Goal: Task Accomplishment & Management: Manage account settings

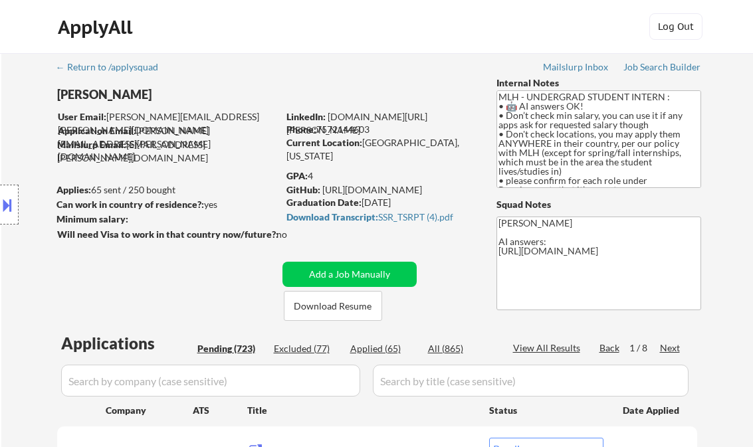
select select ""pending""
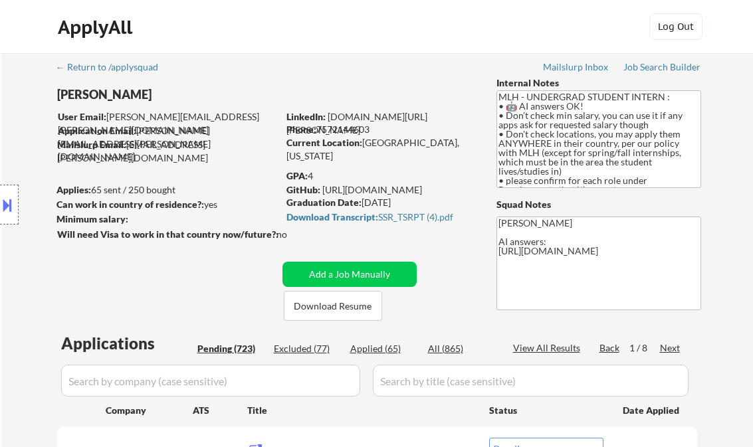
select select ""pending""
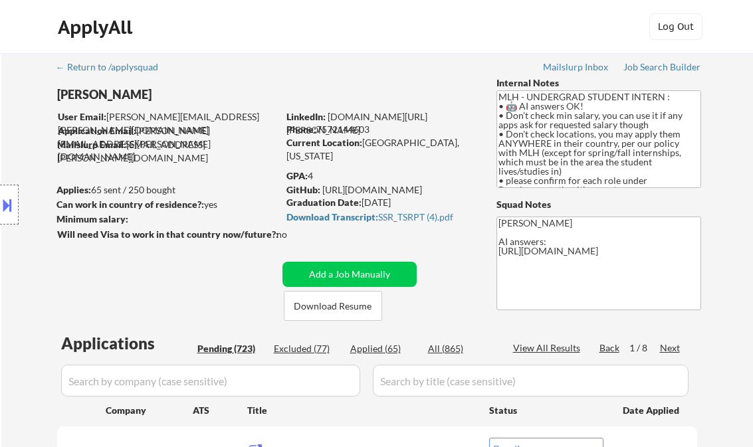
select select ""pending""
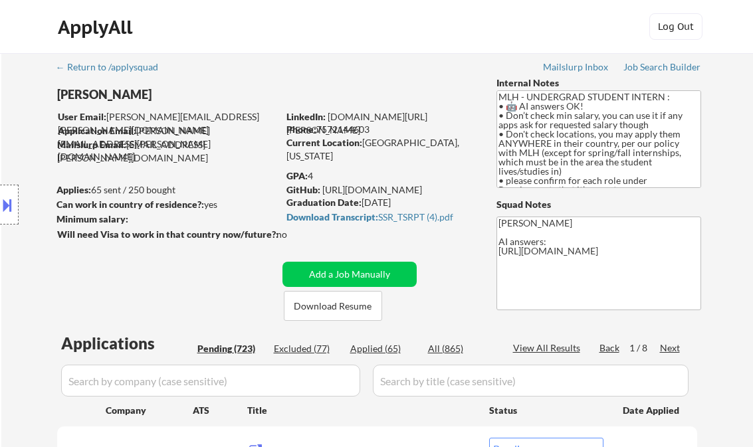
select select ""pending""
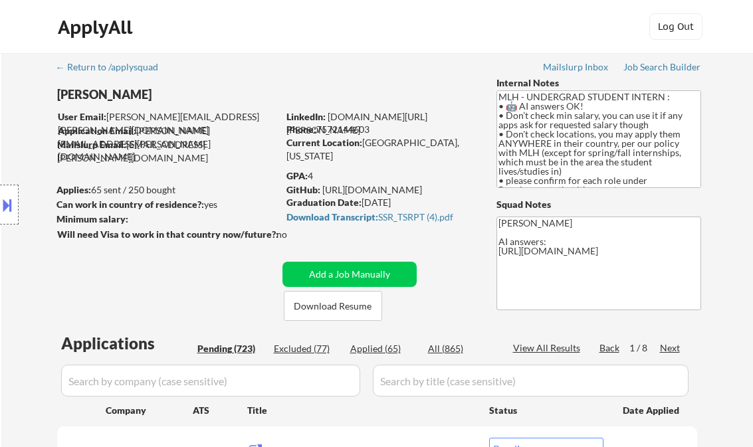
select select ""pending""
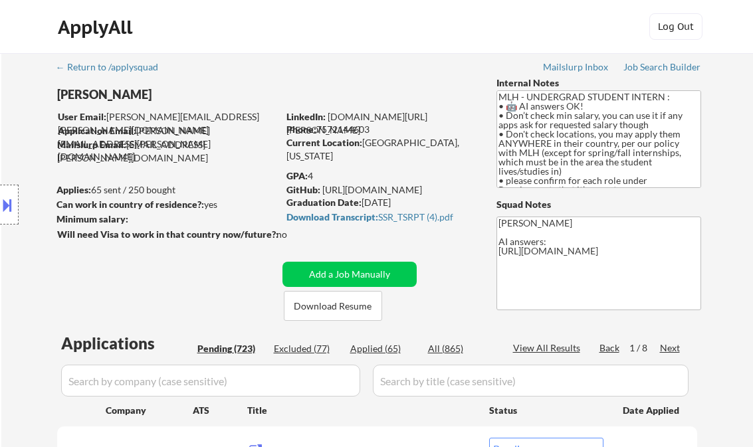
select select ""pending""
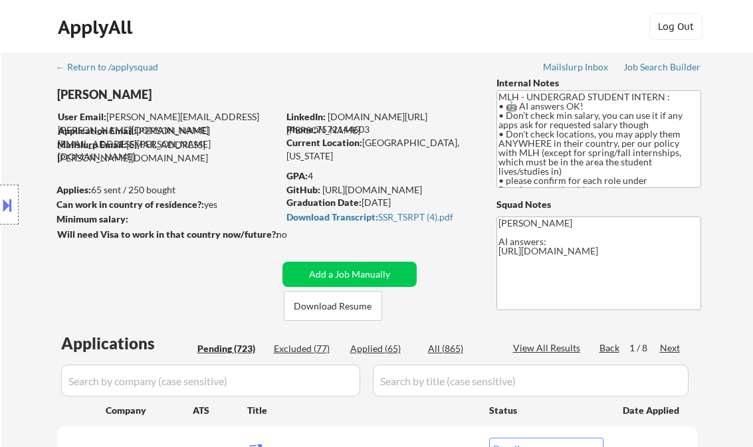
select select ""pending""
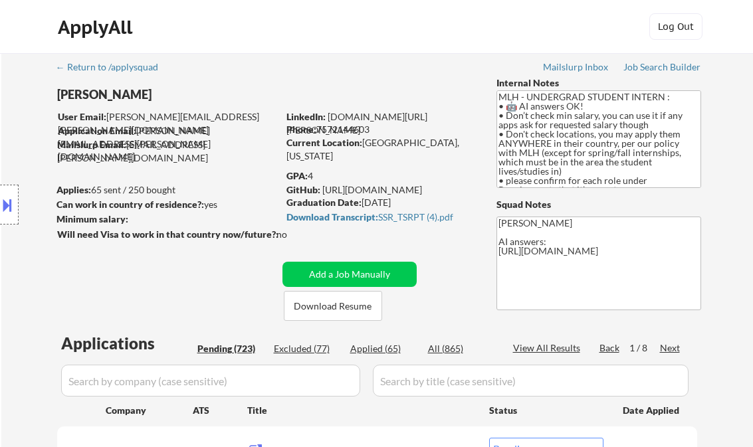
select select ""pending""
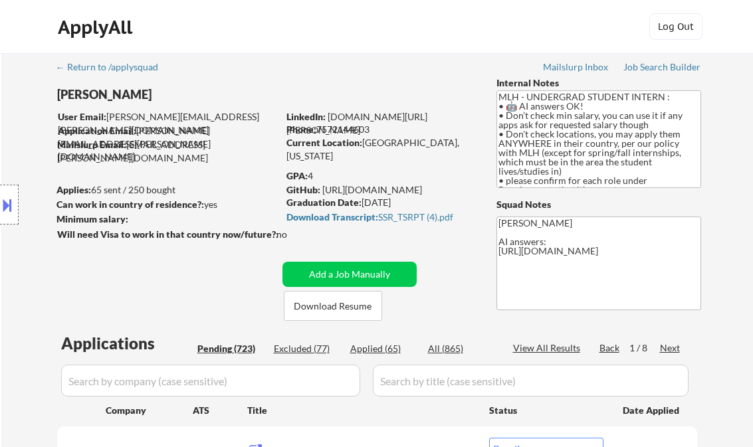
select select ""pending""
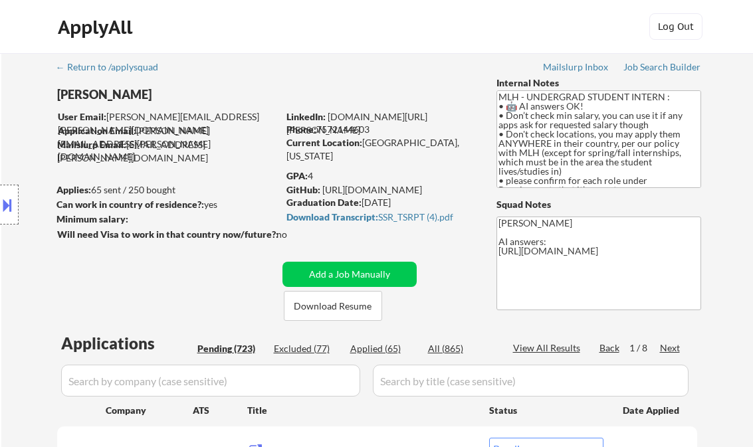
select select ""pending""
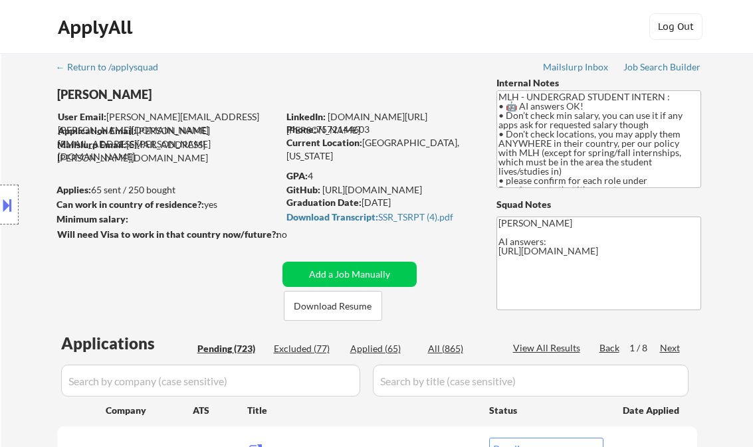
select select ""pending""
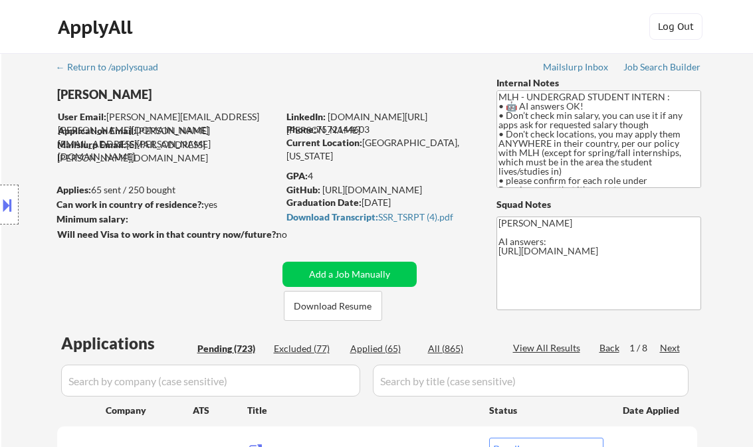
select select ""pending""
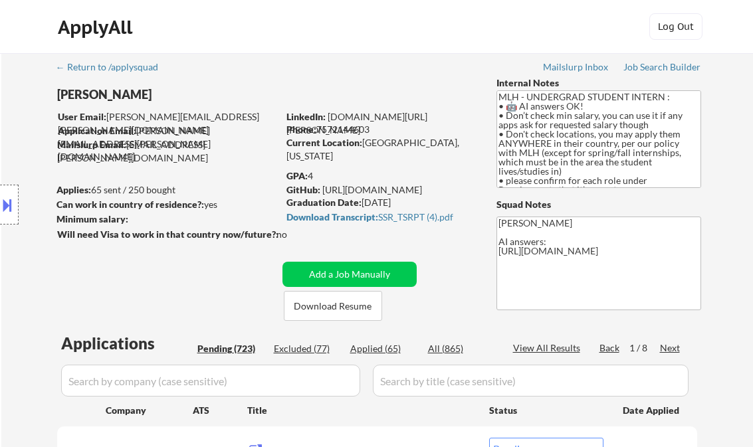
select select ""pending""
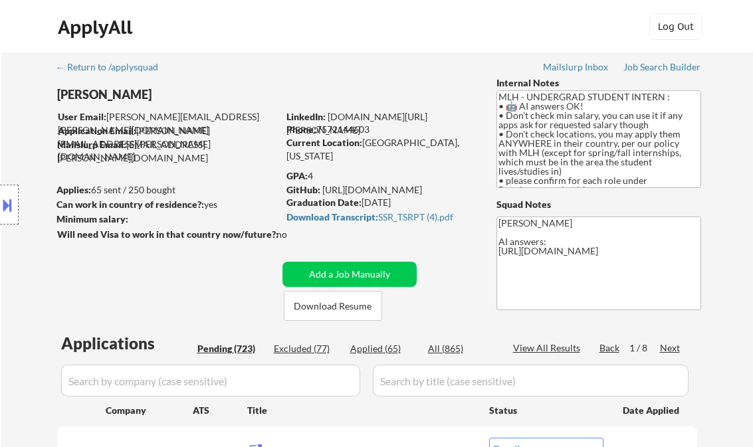
select select ""pending""
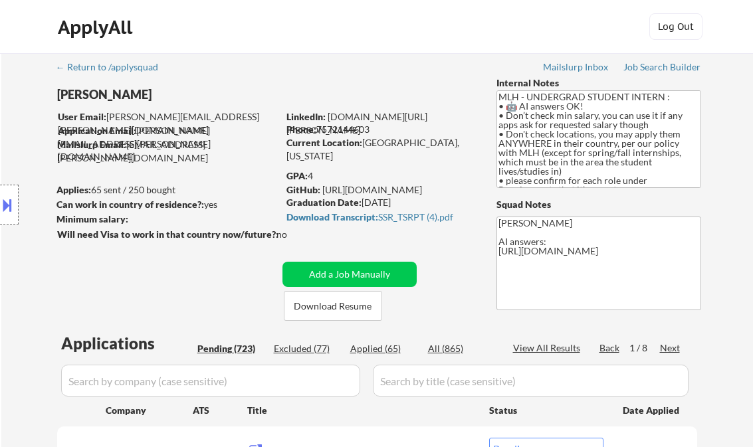
select select ""pending""
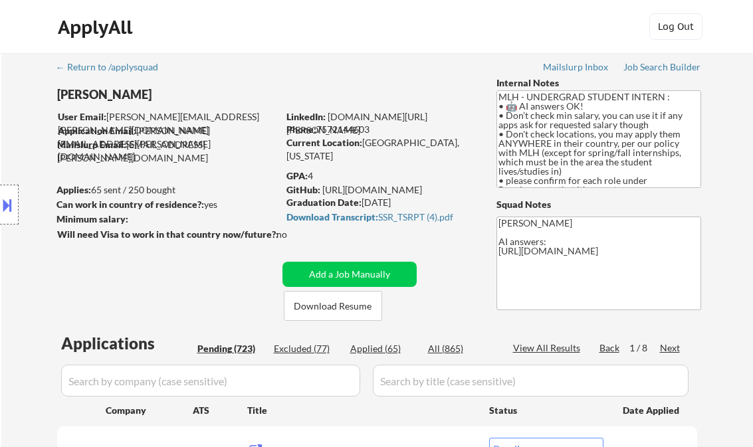
select select ""pending""
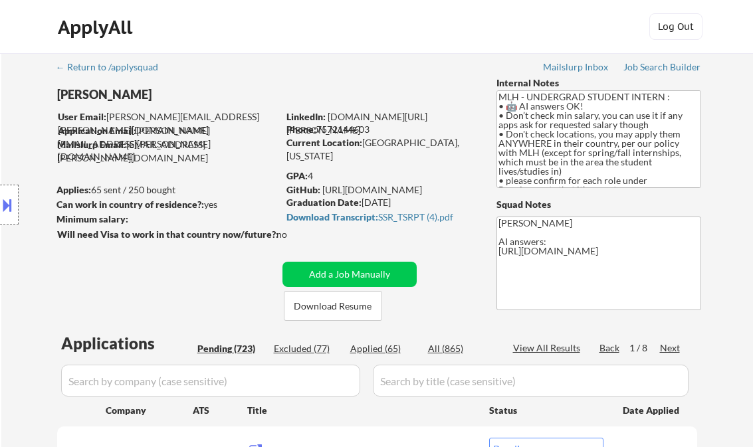
select select ""pending""
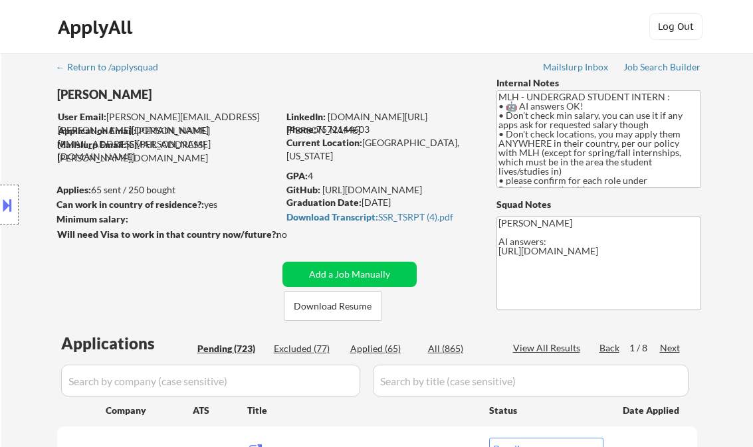
select select ""pending""
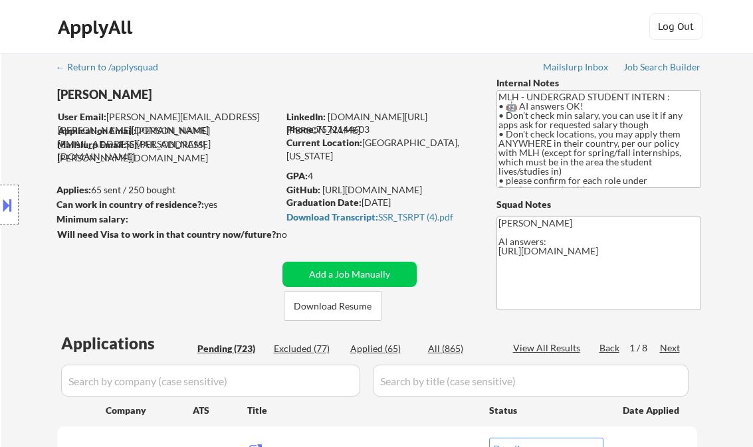
select select ""pending""
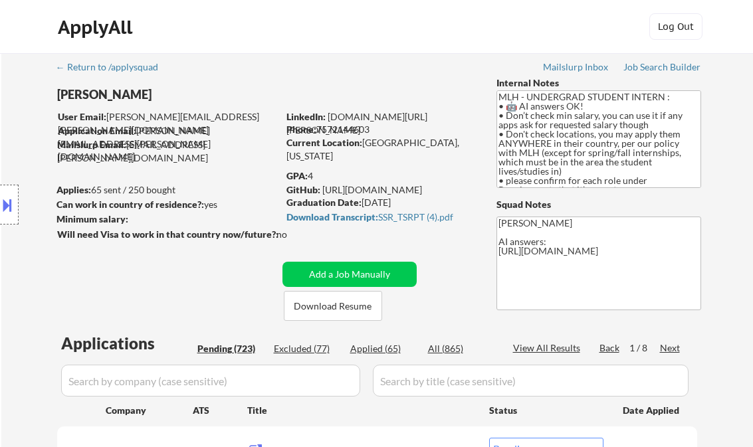
select select ""pending""
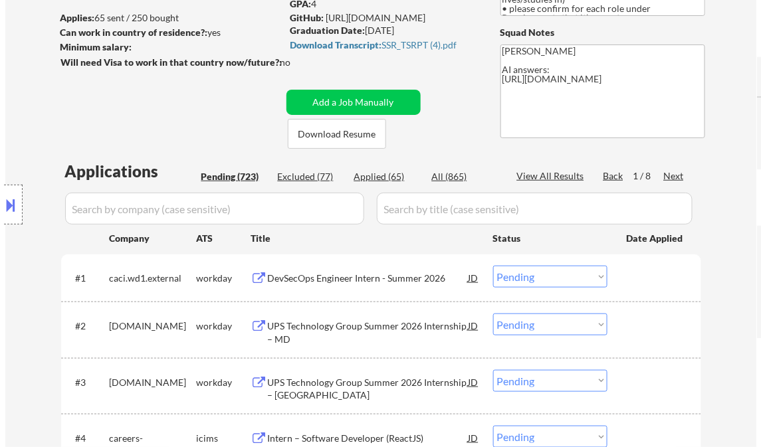
scroll to position [159, 0]
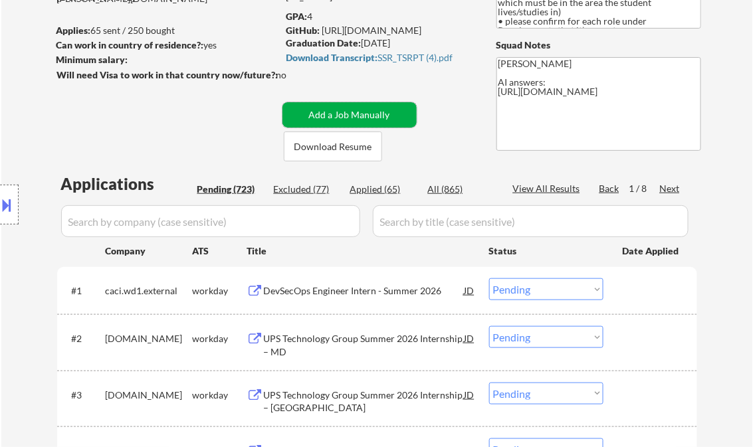
click at [318, 110] on button "Add a Job Manually" at bounding box center [349, 114] width 134 height 25
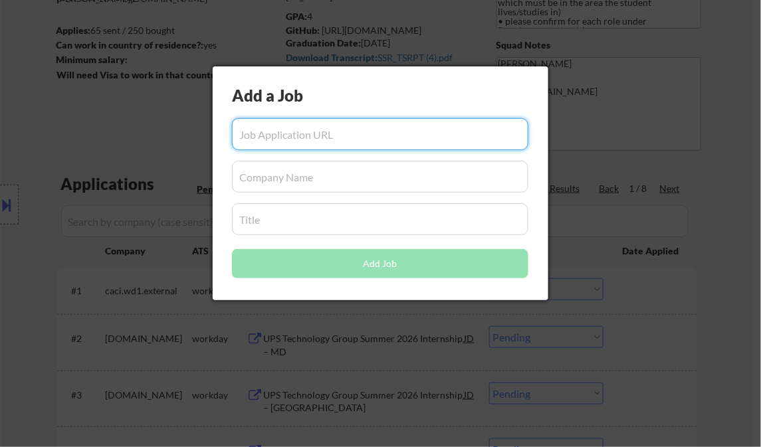
click at [302, 134] on input "input" at bounding box center [380, 134] width 296 height 32
paste input "[URL][DOMAIN_NAME][DEMOGRAPHIC_DATA]"
type input "[URL][DOMAIN_NAME][DEMOGRAPHIC_DATA]"
click at [291, 184] on input "input" at bounding box center [380, 177] width 296 height 32
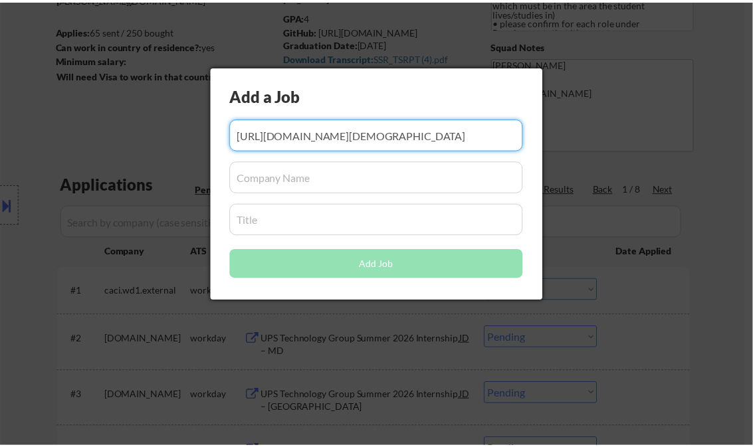
scroll to position [0, 0]
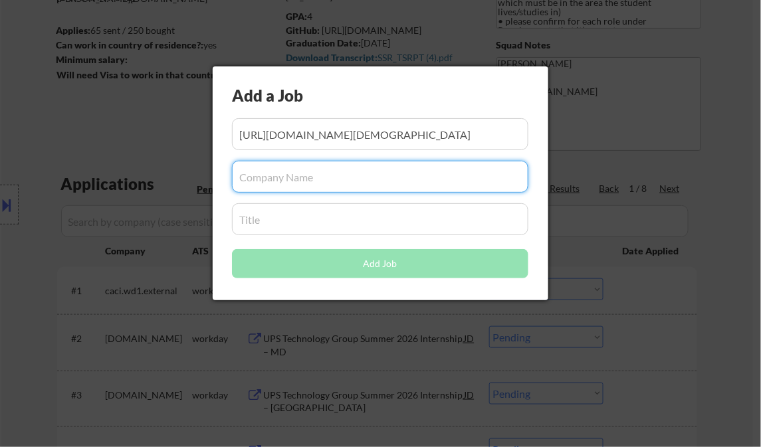
paste input "adobe"
type input "adobe"
click at [272, 221] on input "input" at bounding box center [380, 219] width 296 height 32
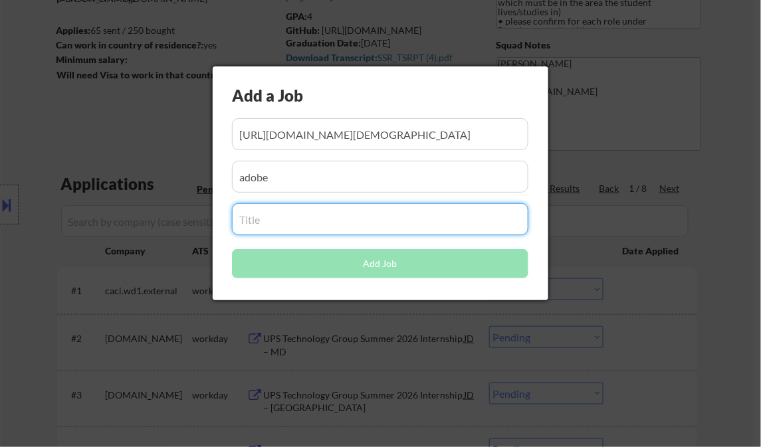
paste input "2026 Intern - Research Scientist/Engineer"
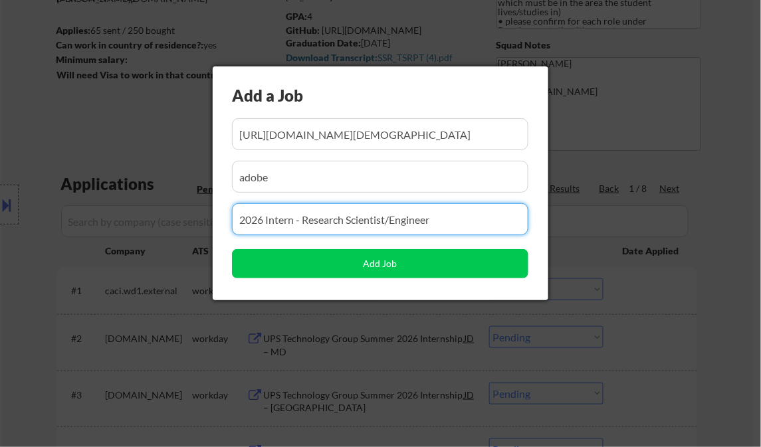
type input "2026 Intern - Research Scientist/Engineer"
click at [226, 250] on div "Add a Job Add Job" at bounding box center [381, 183] width 336 height 234
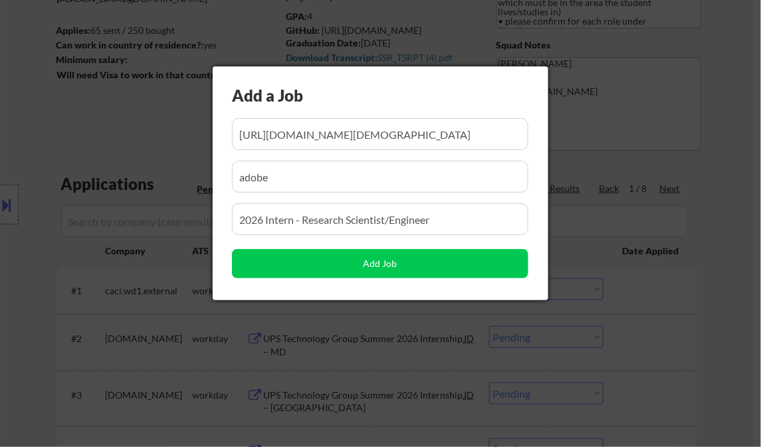
click at [229, 233] on div "Add a Job Add Job" at bounding box center [381, 183] width 336 height 234
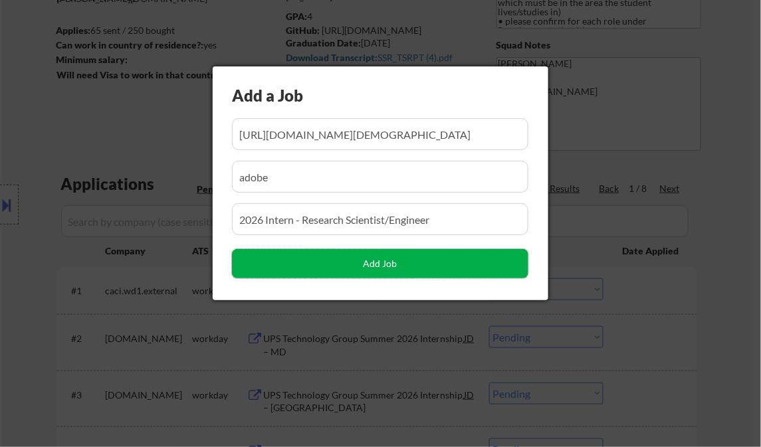
click at [377, 262] on button "Add Job" at bounding box center [380, 263] width 296 height 29
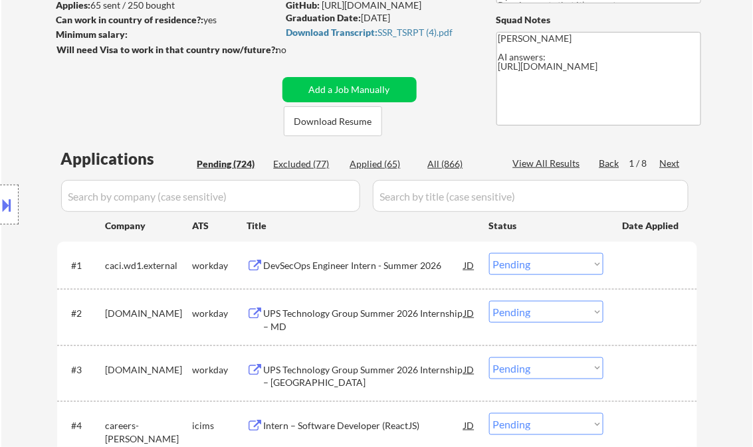
scroll to position [159, 0]
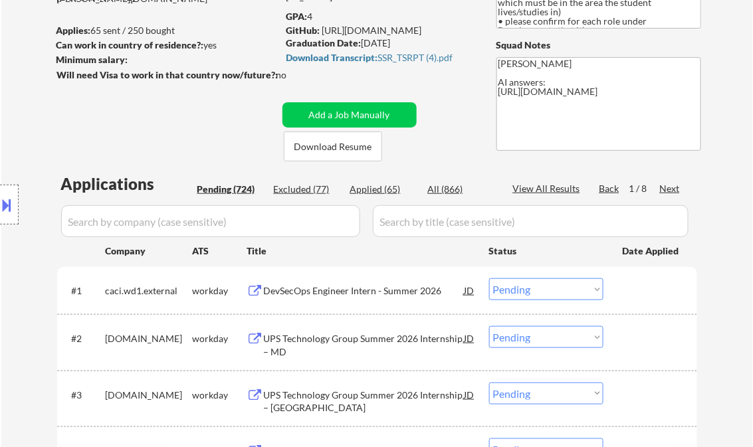
click at [676, 191] on div "Next" at bounding box center [670, 188] width 21 height 13
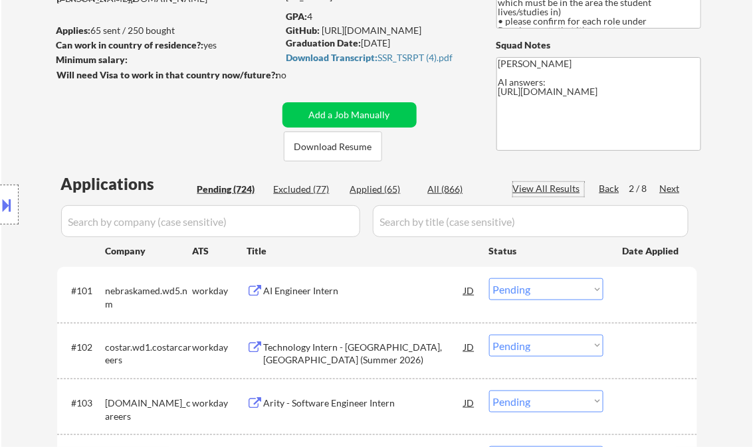
click at [551, 187] on div "View All Results" at bounding box center [548, 188] width 71 height 13
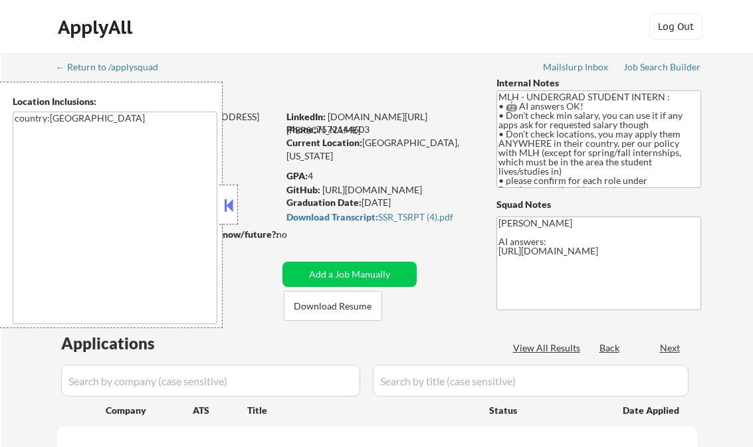
scroll to position [266, 0]
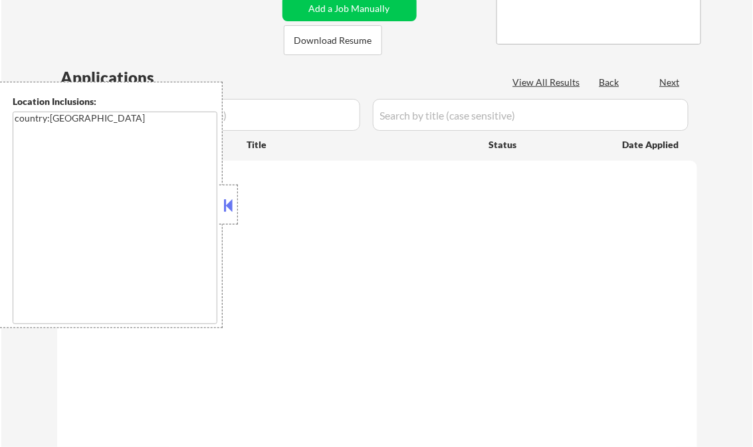
select select ""pending""
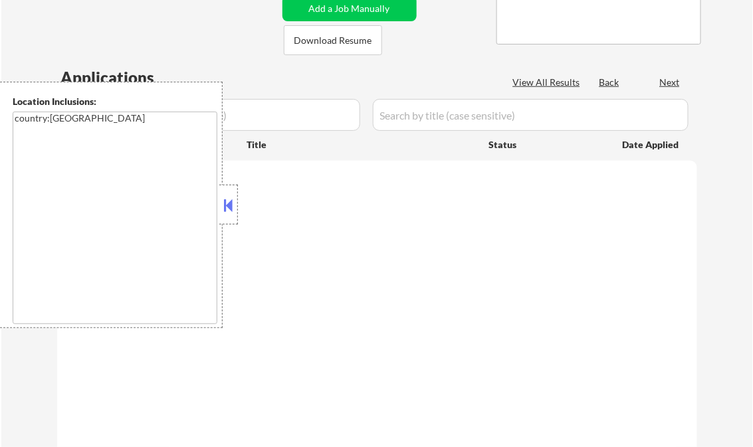
select select ""pending""
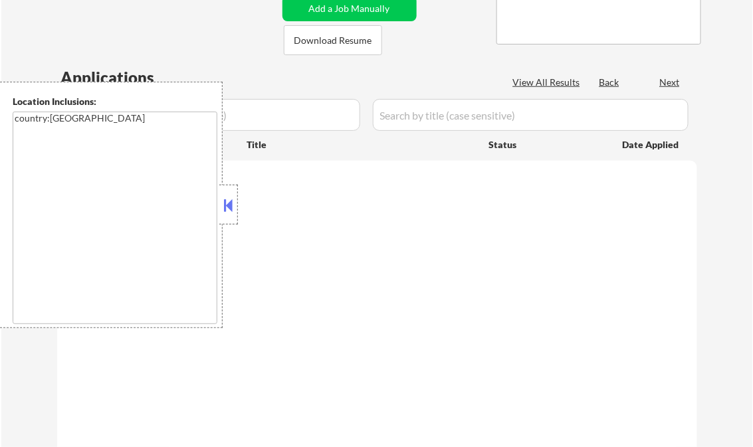
select select ""pending""
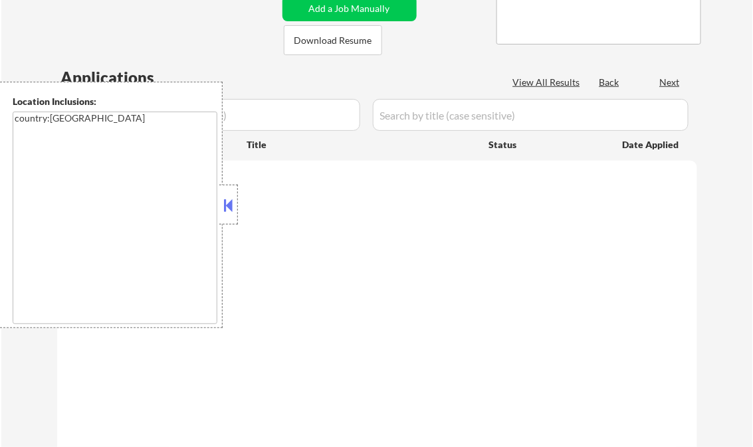
select select ""pending""
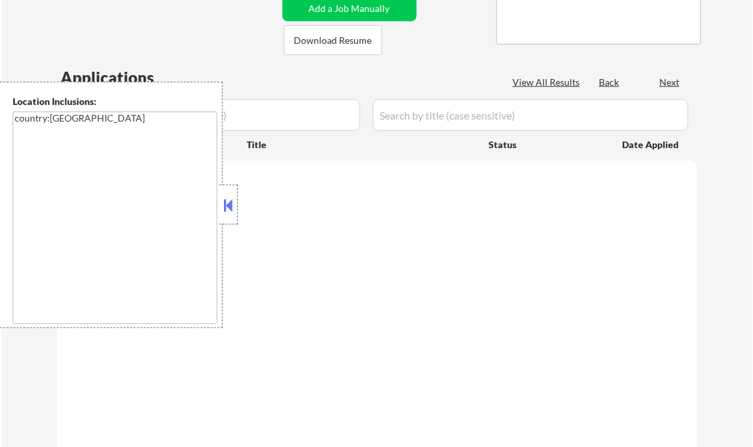
select select ""pending""
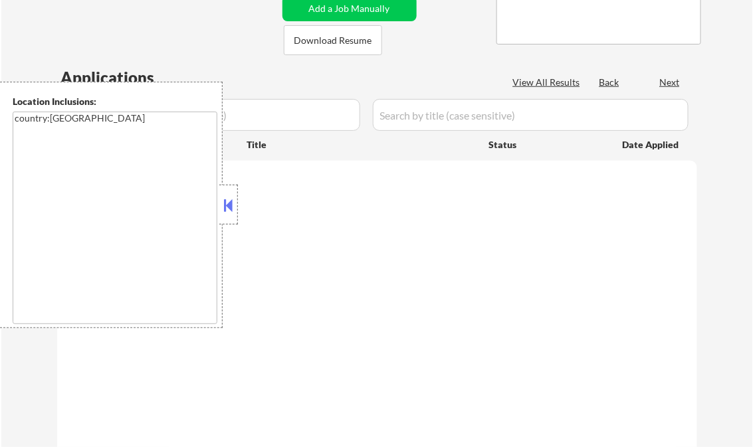
select select ""pending""
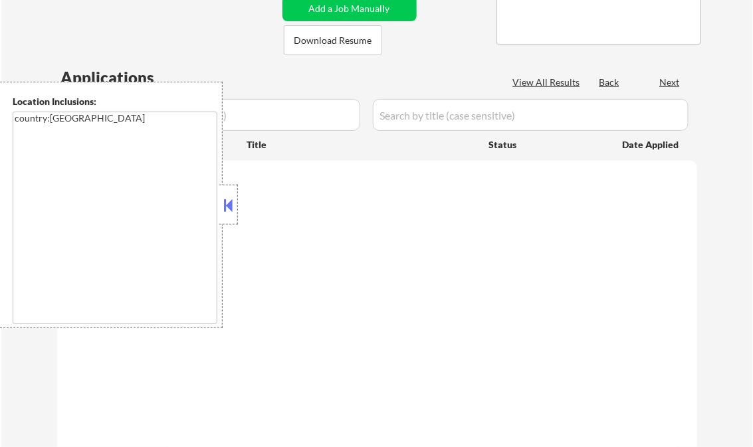
select select ""pending""
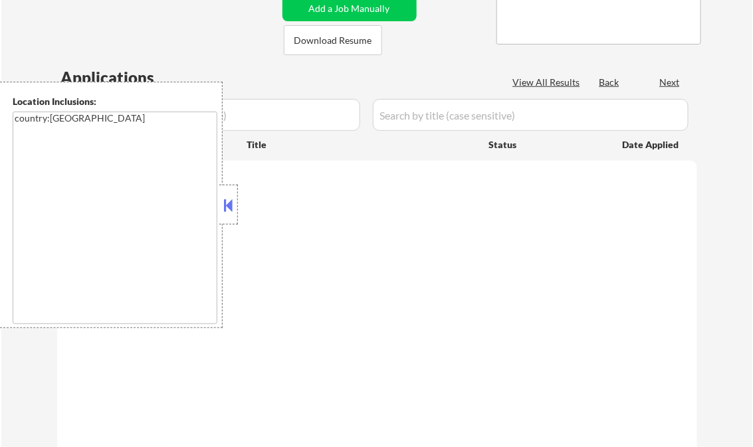
select select ""pending""
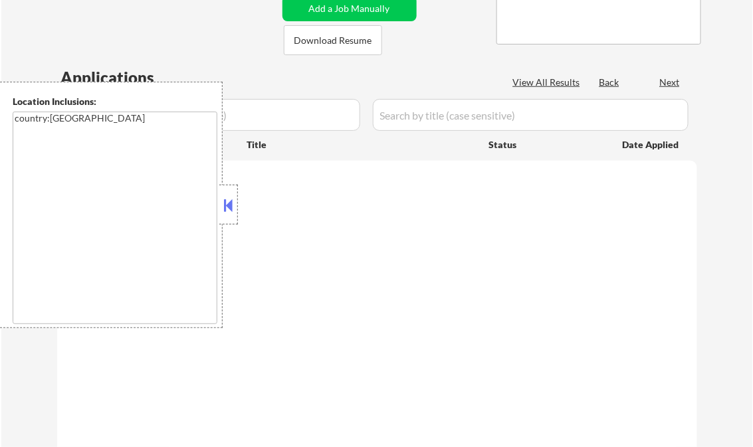
select select ""pending""
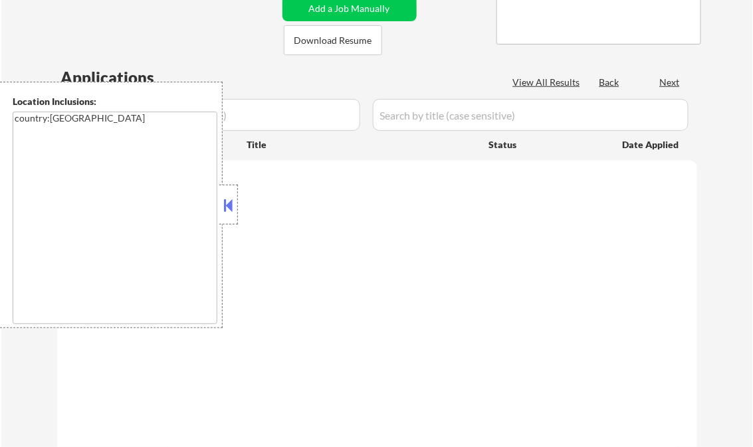
select select ""pending""
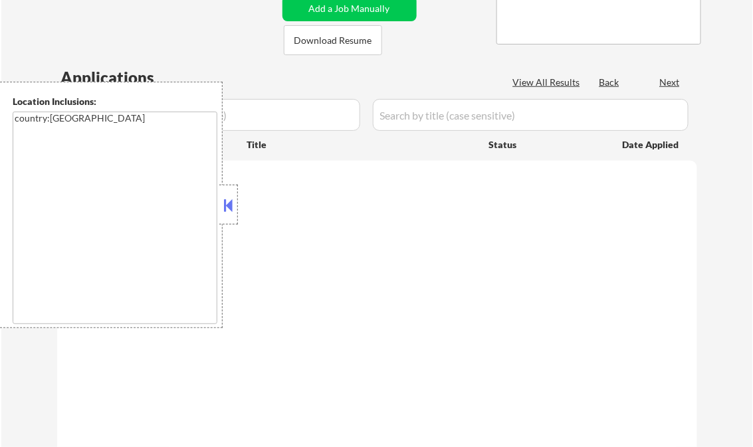
select select ""pending""
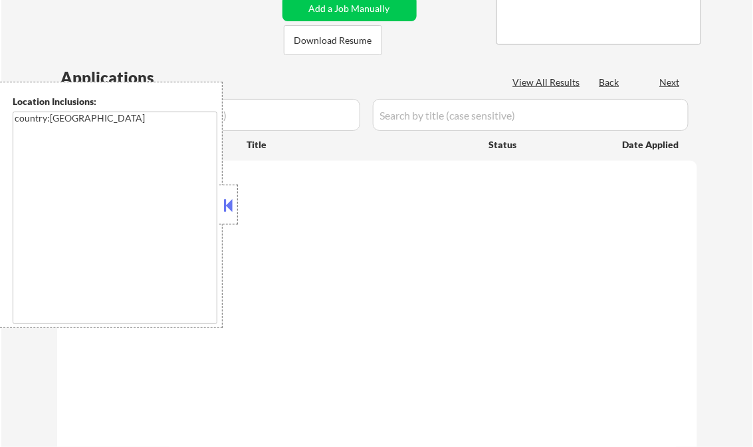
select select ""pending""
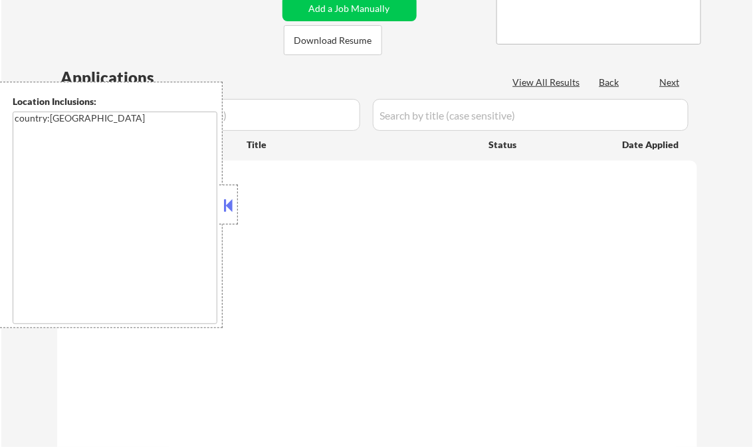
select select ""pending""
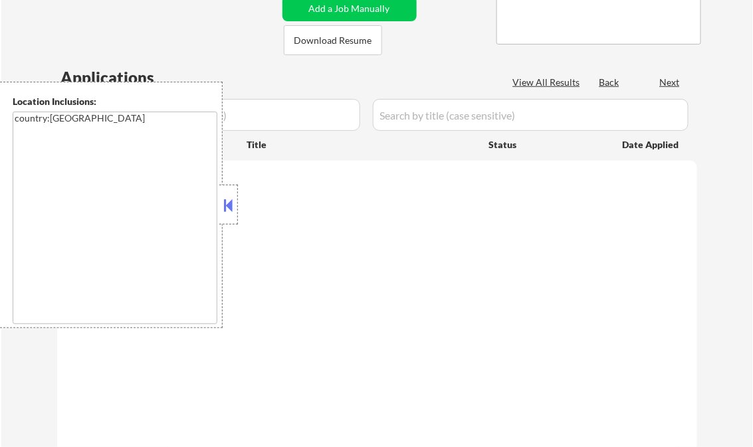
select select ""pending""
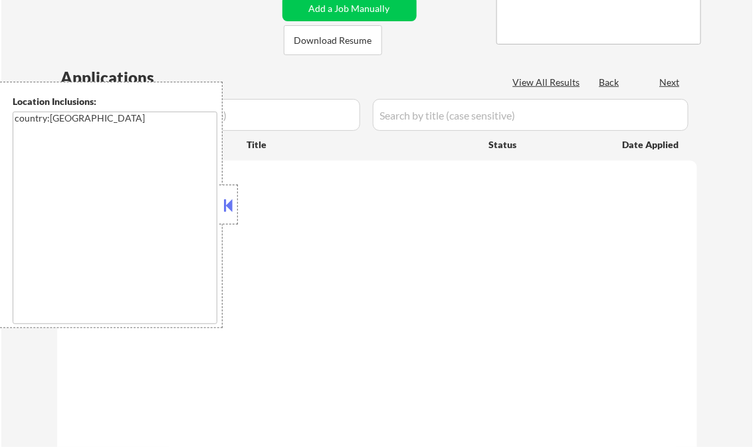
select select ""pending""
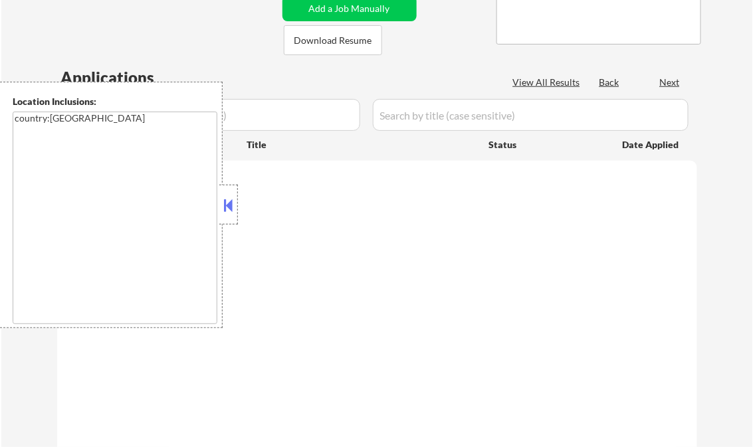
select select ""pending""
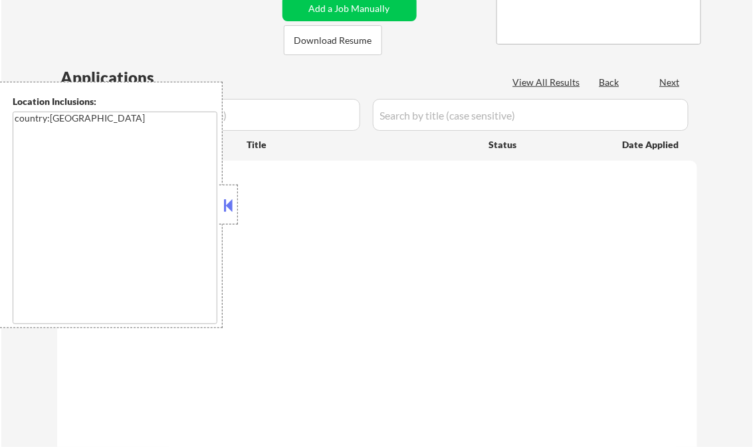
select select ""pending""
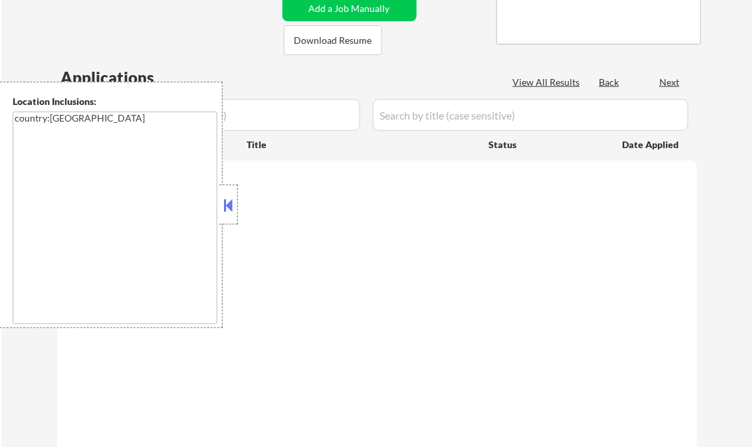
select select ""pending""
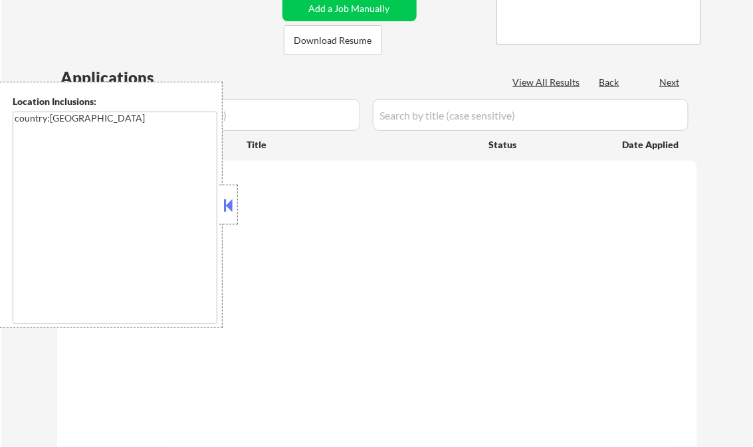
select select ""pending""
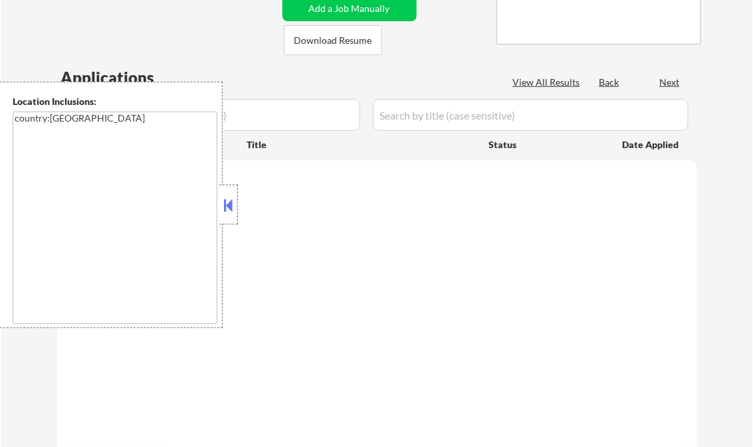
select select ""pending""
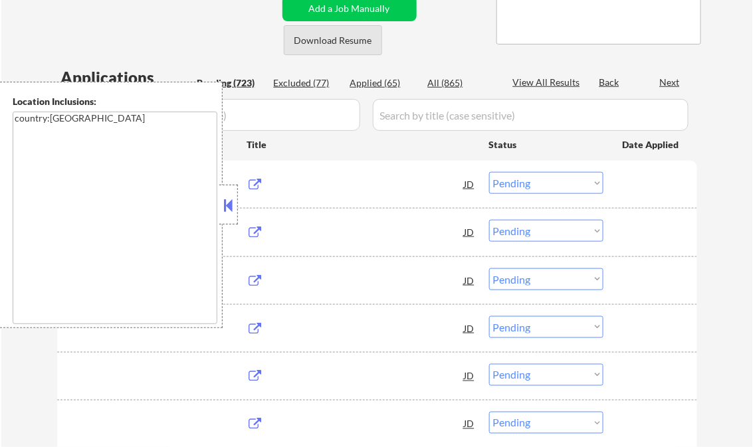
scroll to position [213, 0]
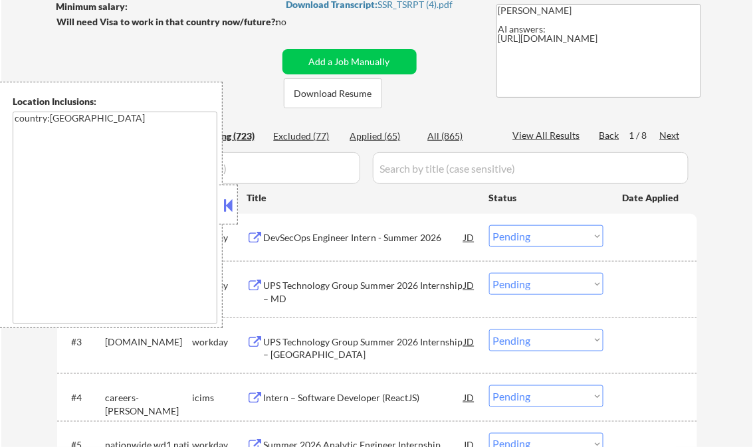
click at [228, 209] on button at bounding box center [228, 205] width 15 height 20
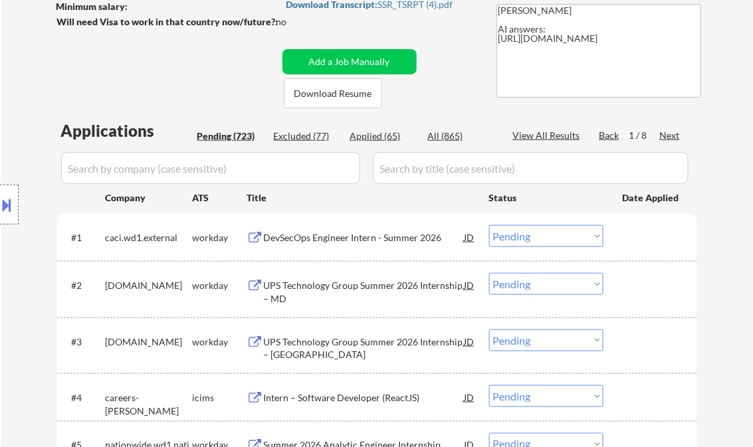
click at [379, 142] on div "Applied (65)" at bounding box center [383, 137] width 66 height 14
select select ""applied""
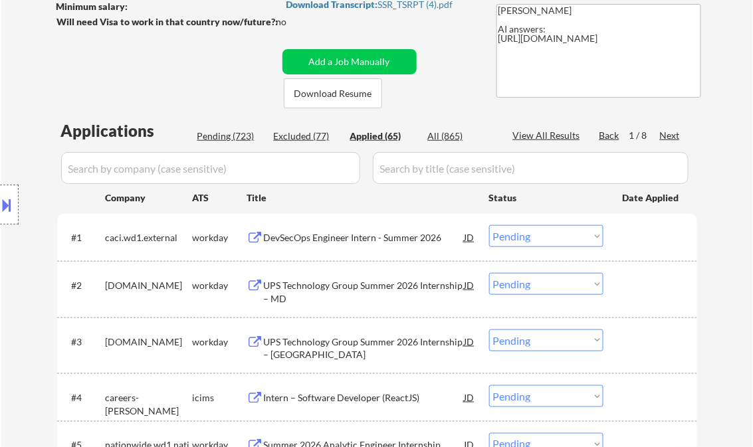
select select ""applied""
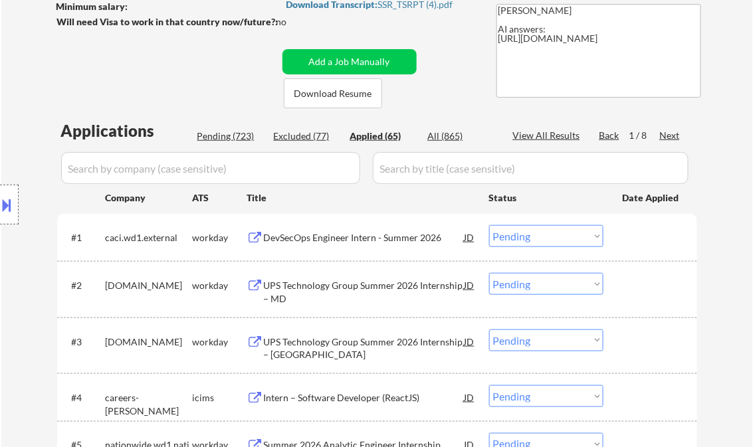
select select ""applied""
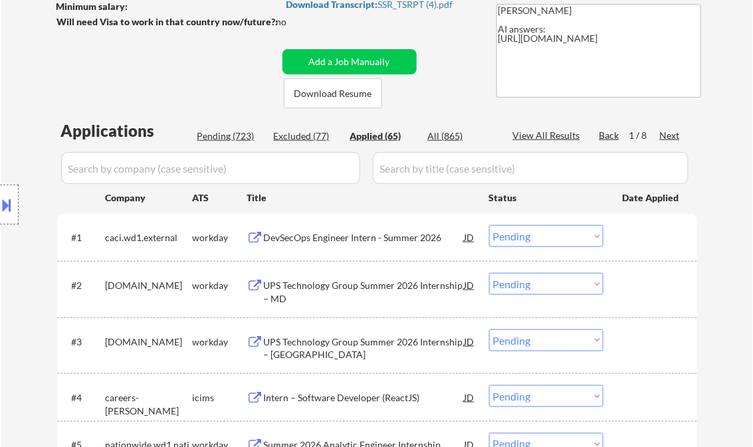
select select ""applied""
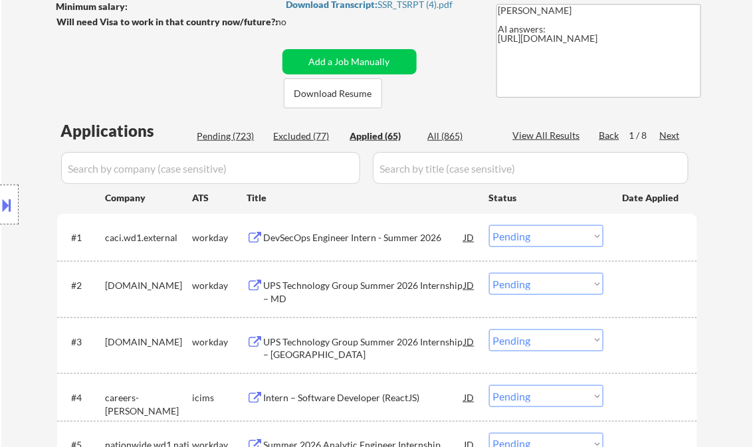
select select ""applied""
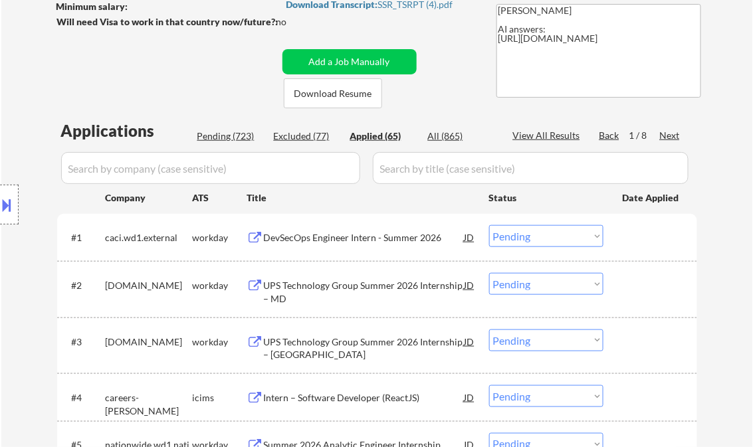
select select ""applied""
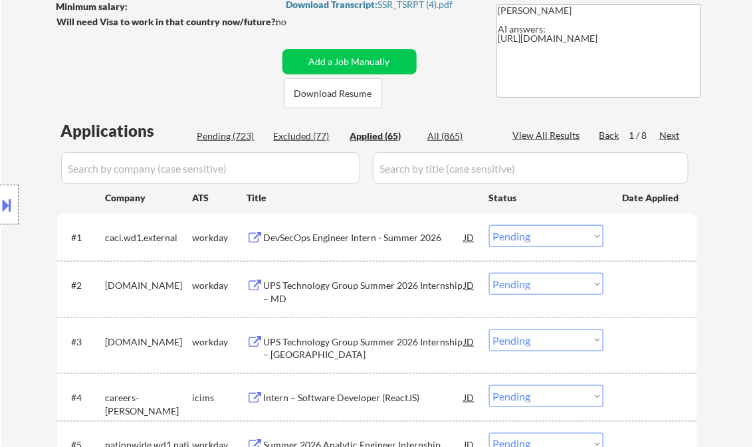
select select ""applied""
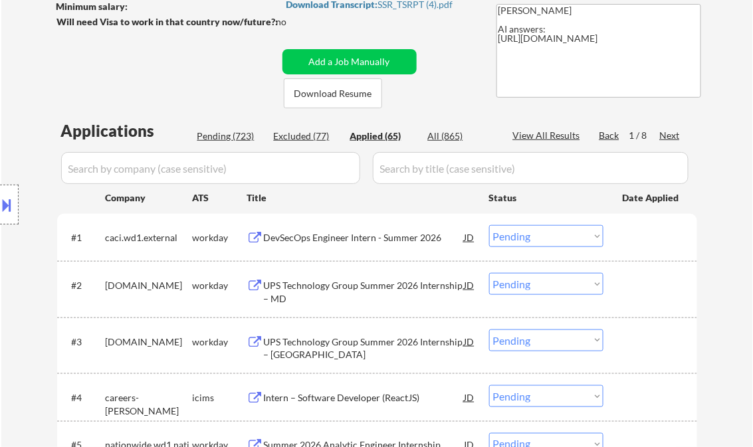
select select ""applied""
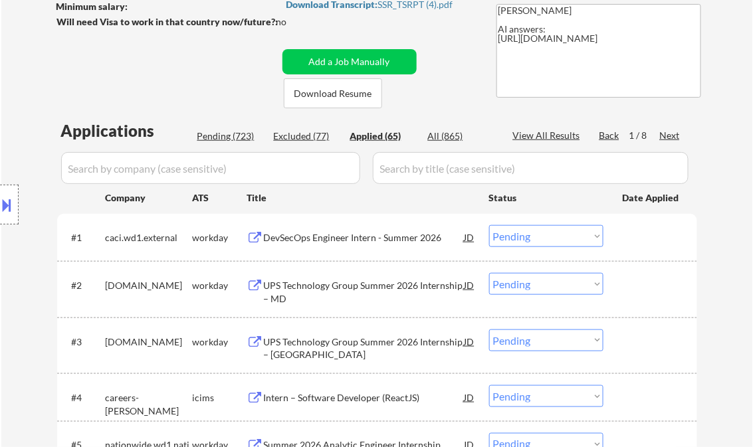
select select ""applied""
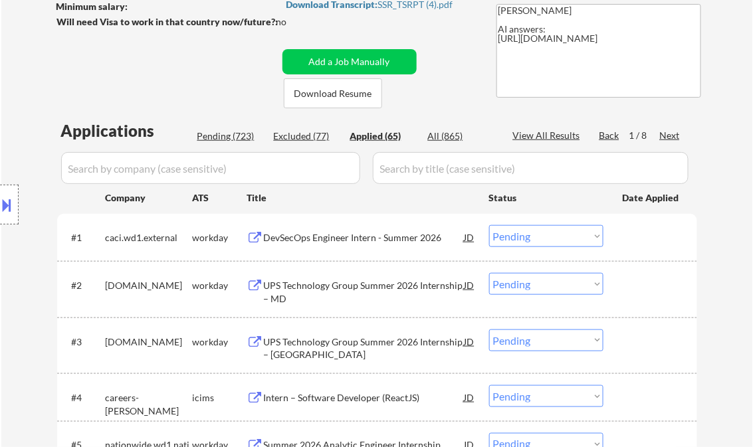
select select ""applied""
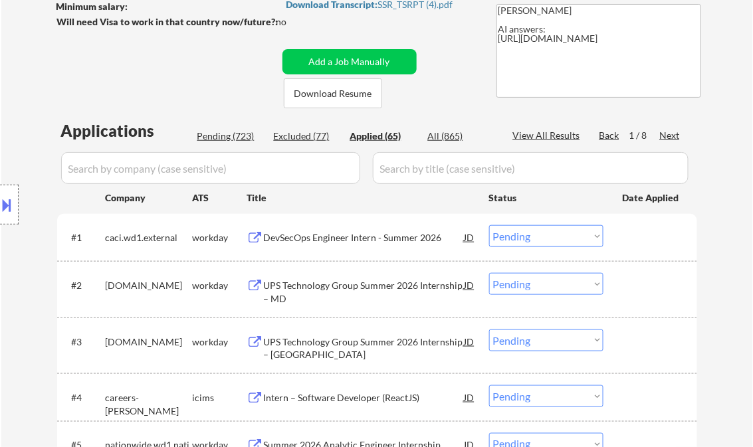
select select ""applied""
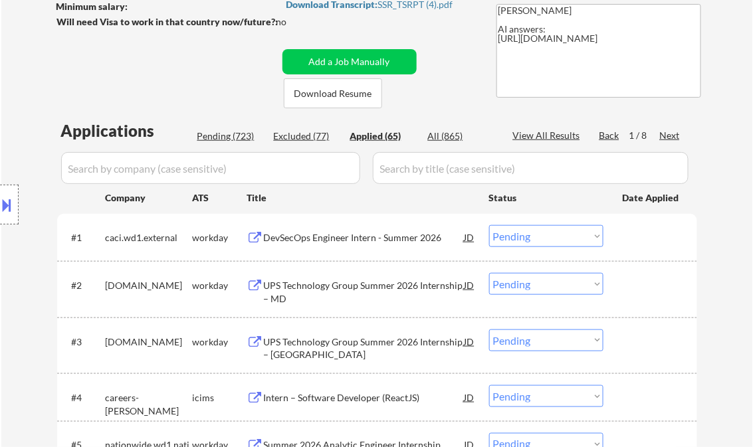
select select ""applied""
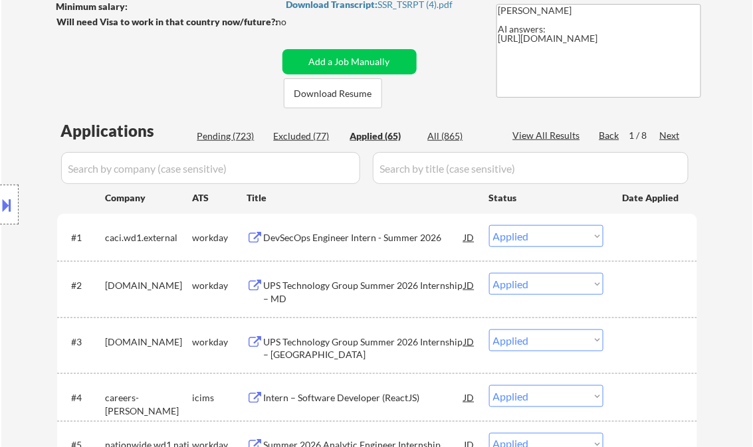
select select ""applied""
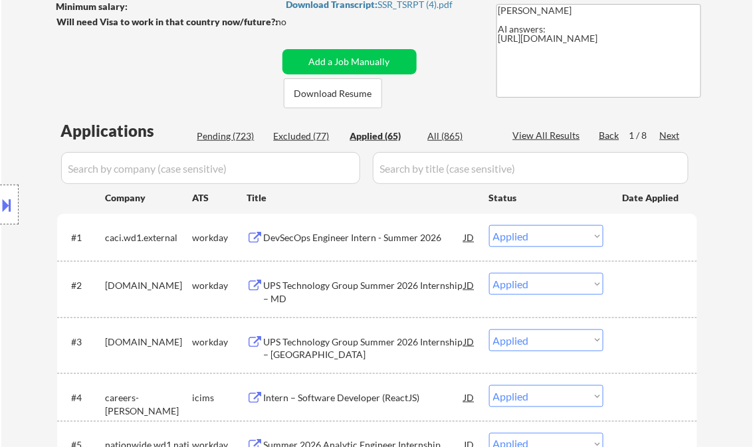
select select ""applied""
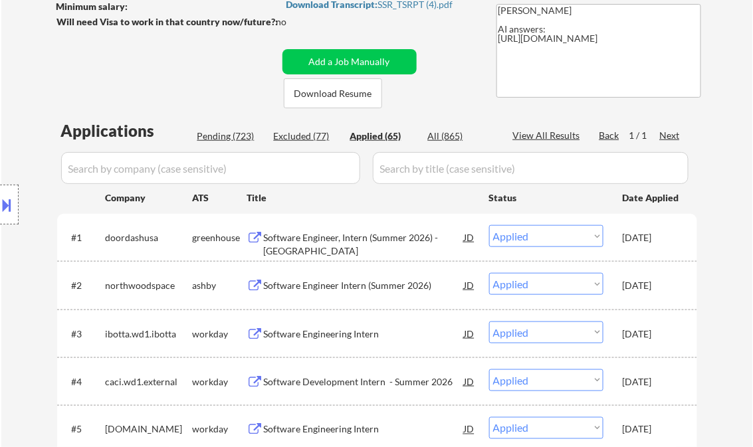
click at [559, 132] on div "View All Results" at bounding box center [548, 135] width 71 height 13
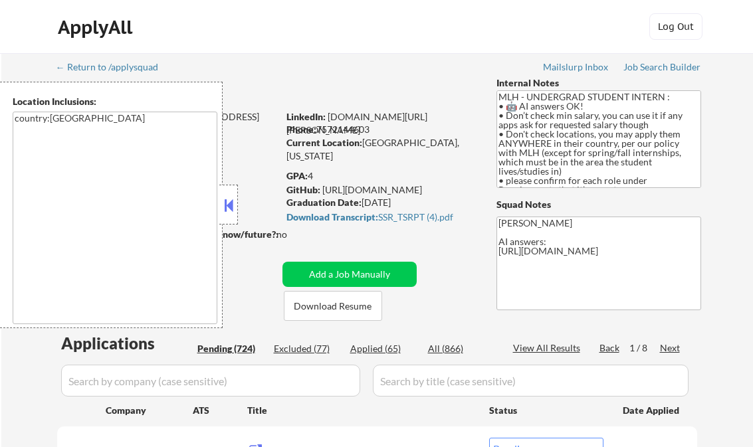
select select ""pending""
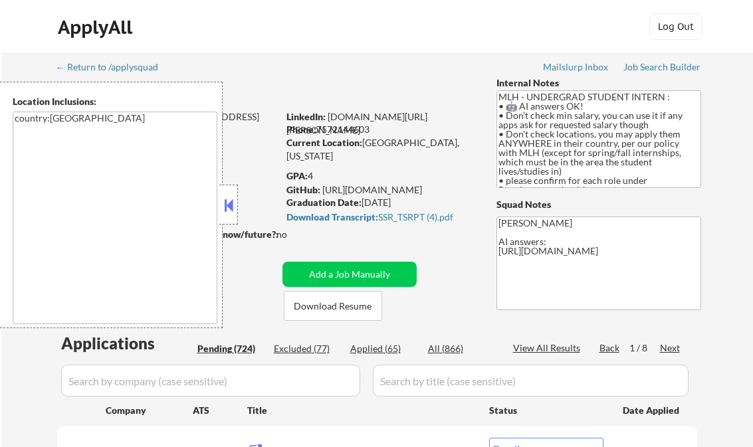
select select ""pending""
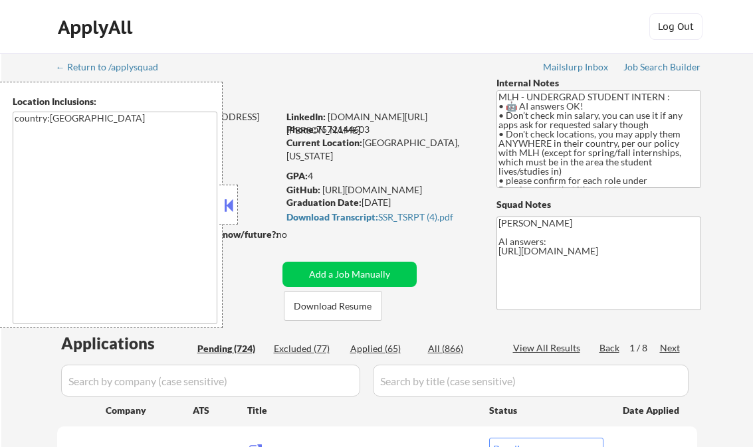
select select ""pending""
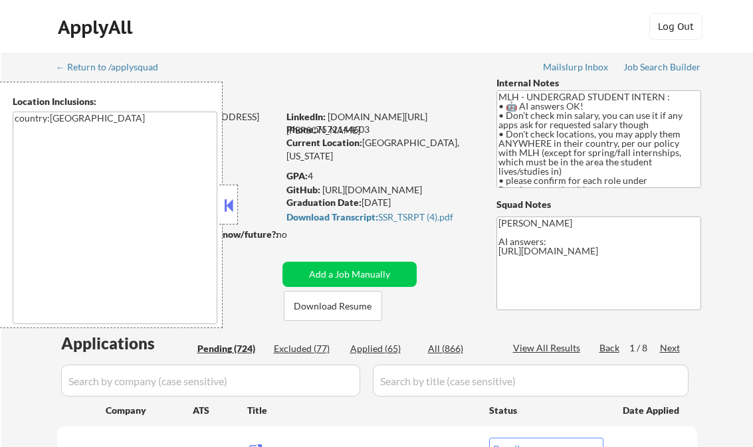
select select ""pending""
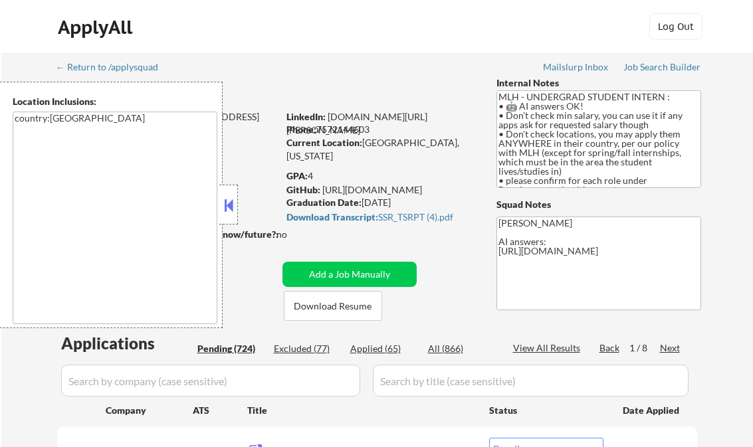
select select ""pending""
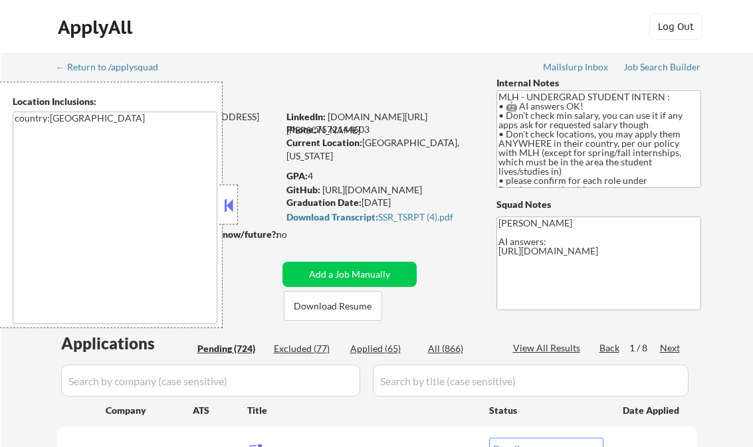
select select ""pending""
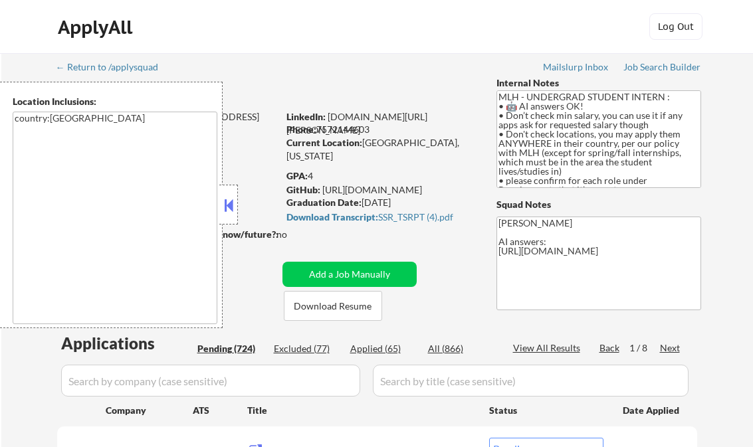
select select ""pending""
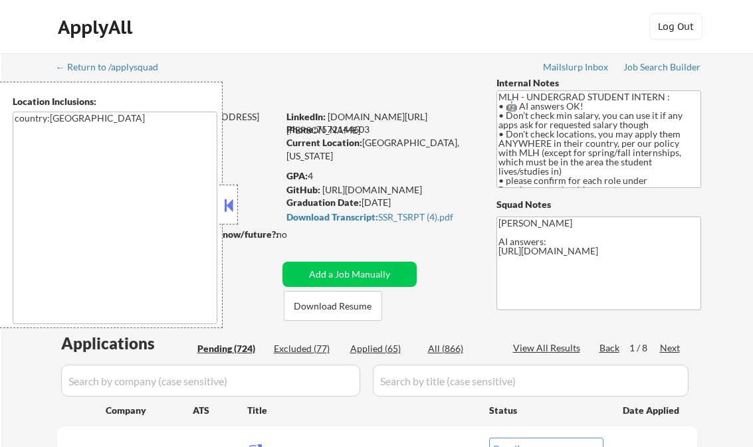
select select ""pending""
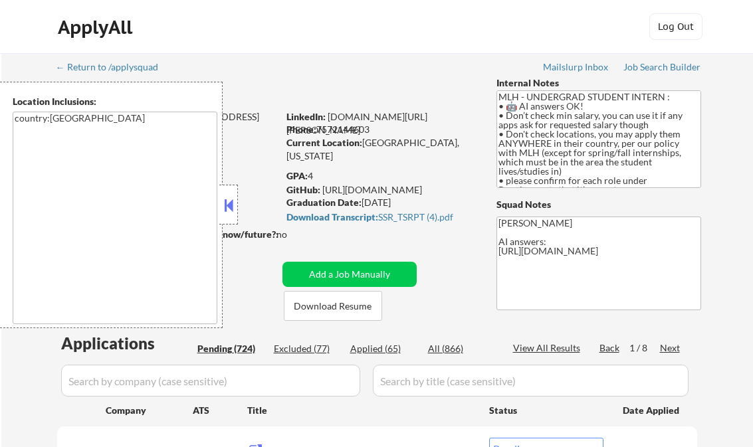
select select ""pending""
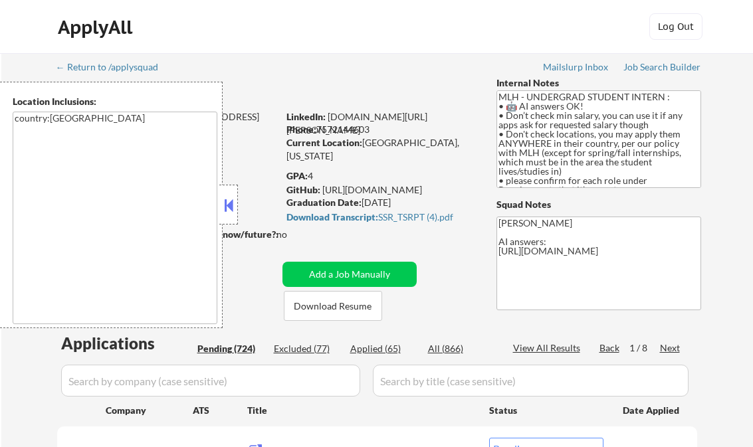
select select ""pending""
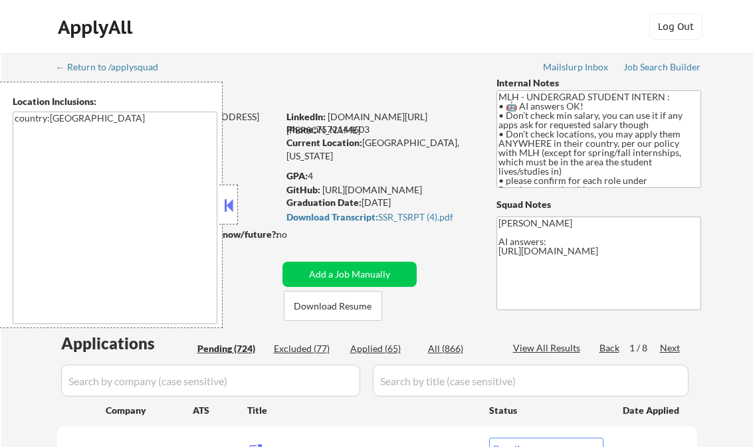
select select ""pending""
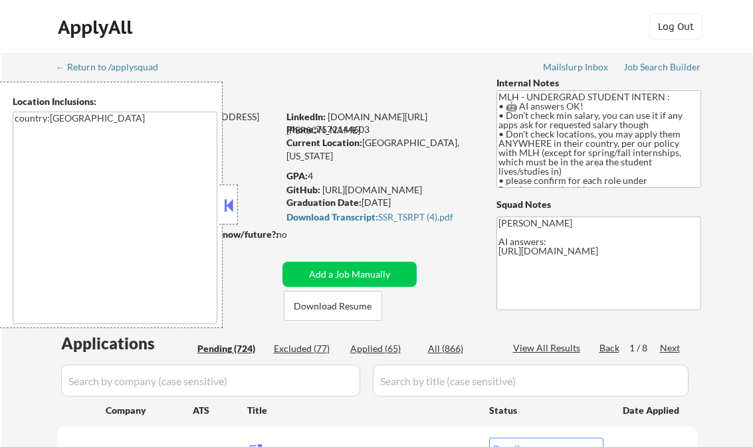
select select ""pending""
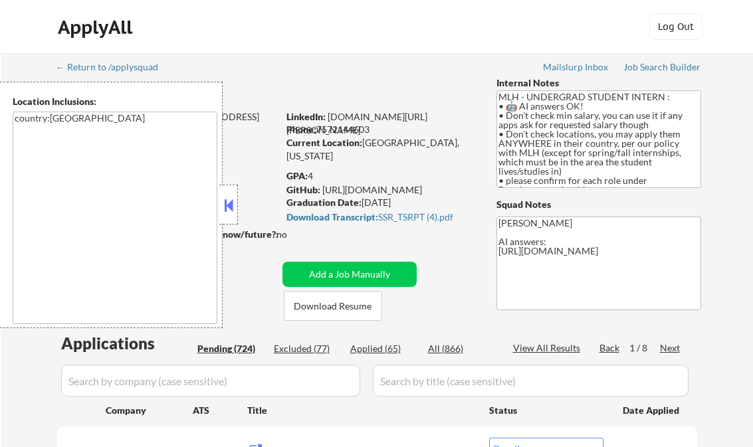
select select ""pending""
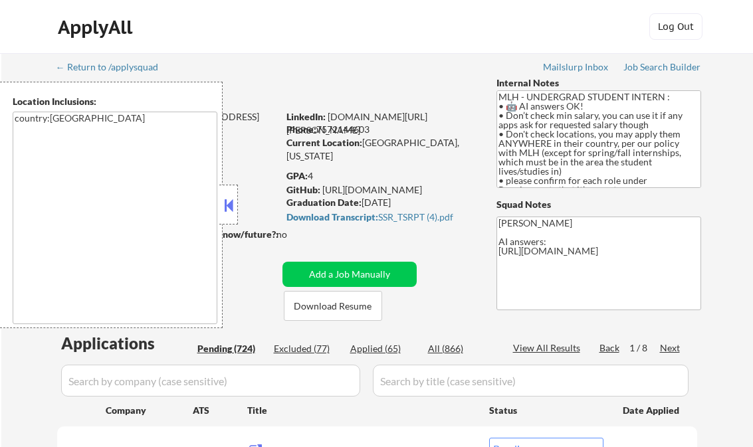
select select ""pending""
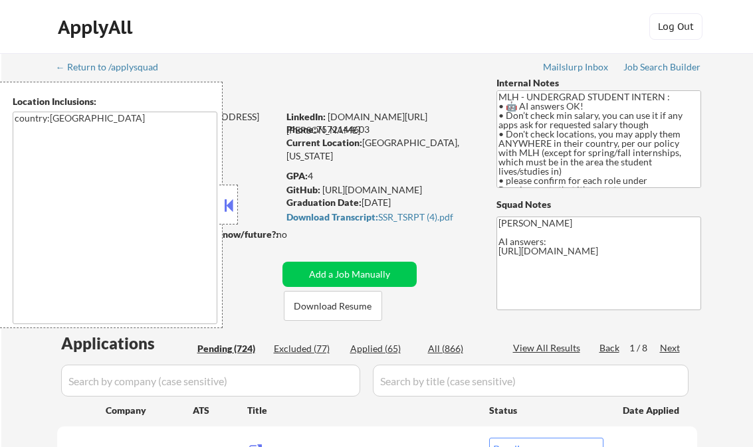
select select ""pending""
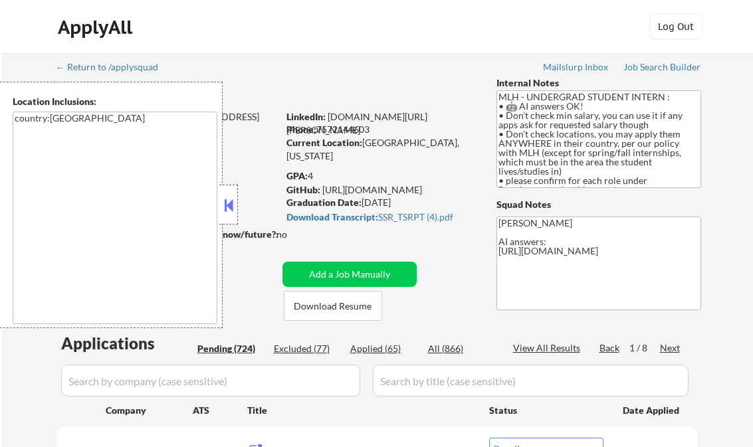
select select ""pending""
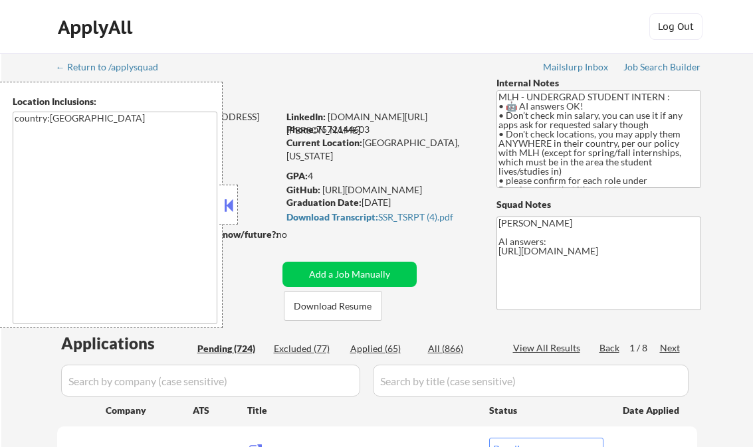
select select ""pending""
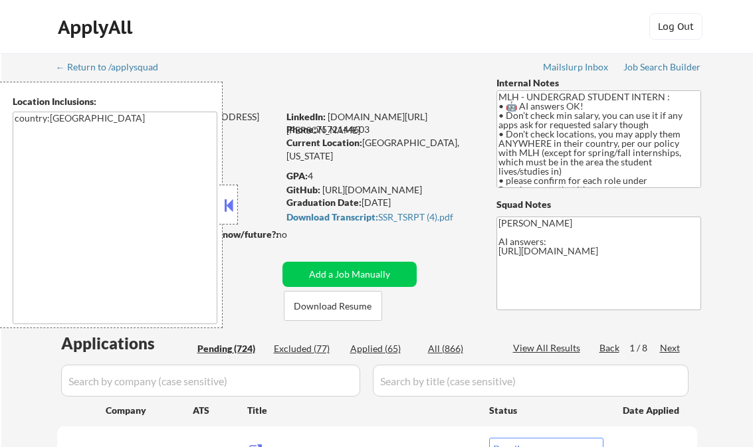
select select ""pending""
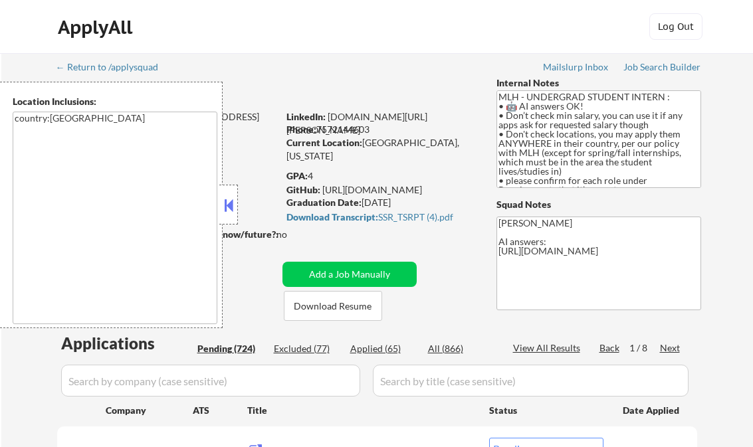
select select ""pending""
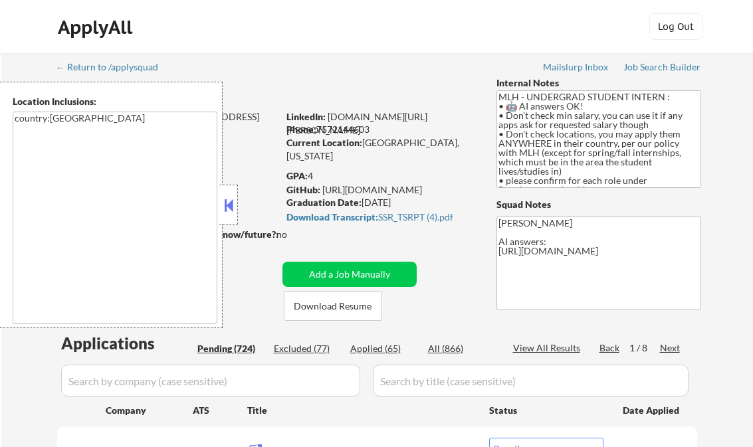
select select ""pending""
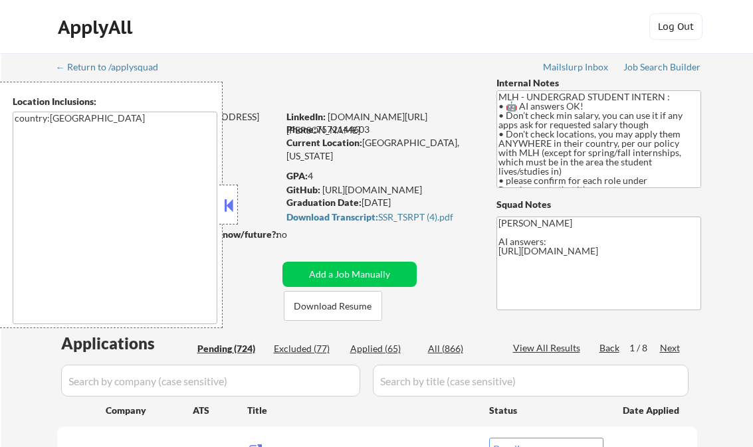
click at [231, 202] on button at bounding box center [228, 205] width 15 height 20
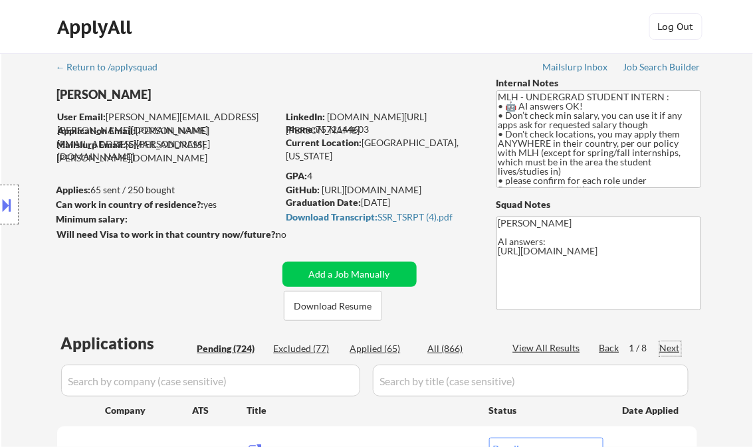
click at [665, 348] on div "Next" at bounding box center [670, 348] width 21 height 13
click at [670, 347] on div "Next" at bounding box center [670, 348] width 21 height 13
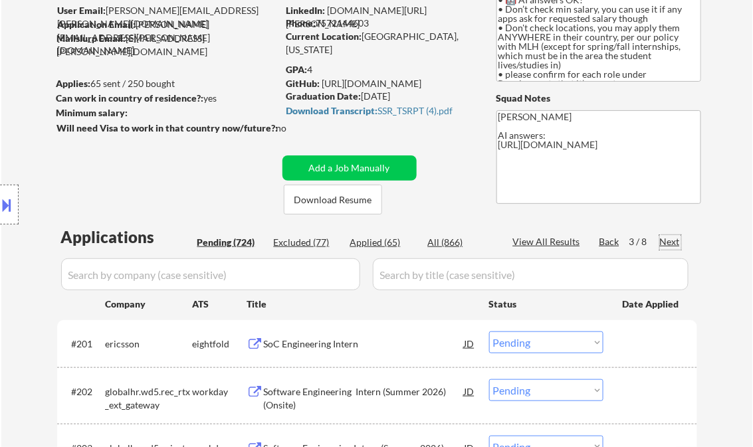
click at [670, 242] on div "Next" at bounding box center [670, 241] width 21 height 13
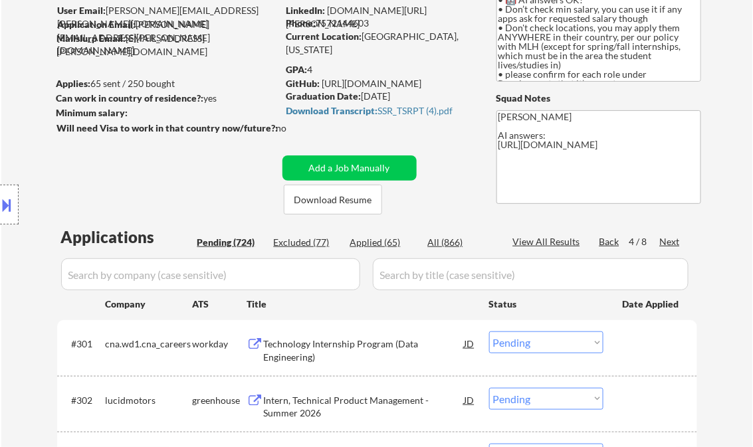
click at [672, 246] on div "Next" at bounding box center [670, 241] width 21 height 13
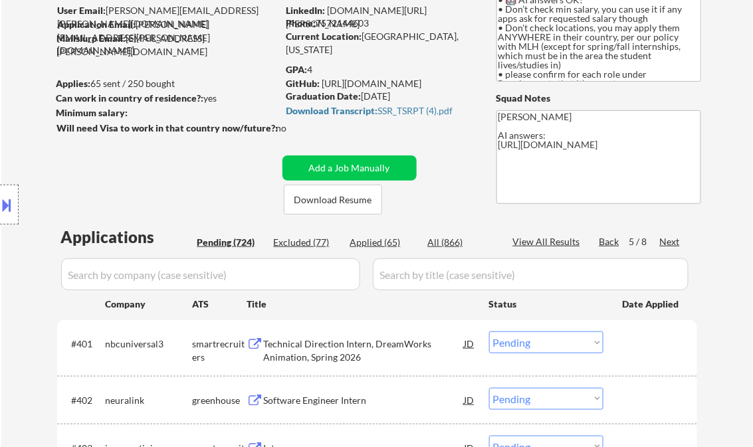
click at [668, 242] on div "Next" at bounding box center [670, 241] width 21 height 13
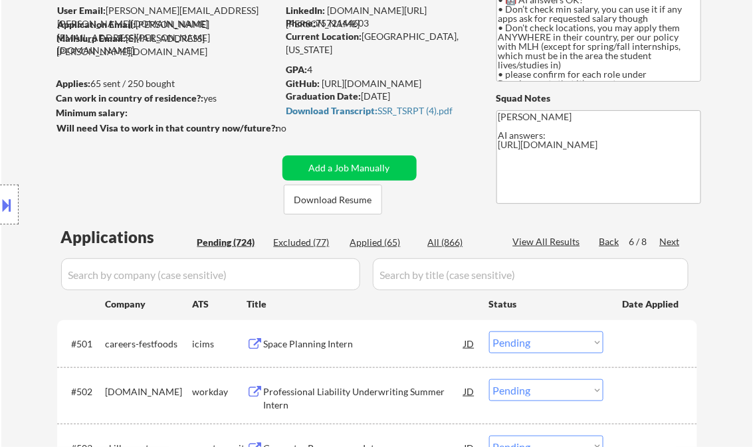
click at [671, 242] on div "Next" at bounding box center [670, 241] width 21 height 13
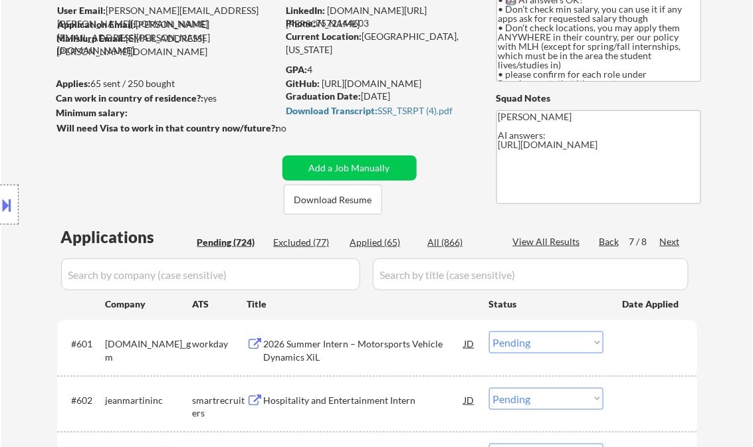
click at [674, 244] on div "Next" at bounding box center [670, 241] width 21 height 13
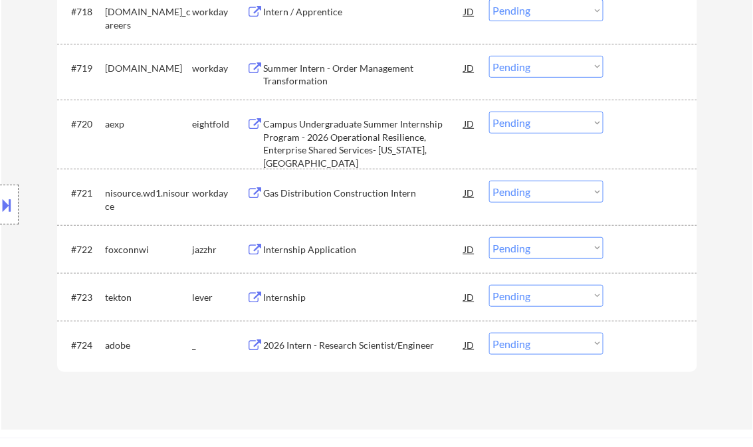
scroll to position [1471, 0]
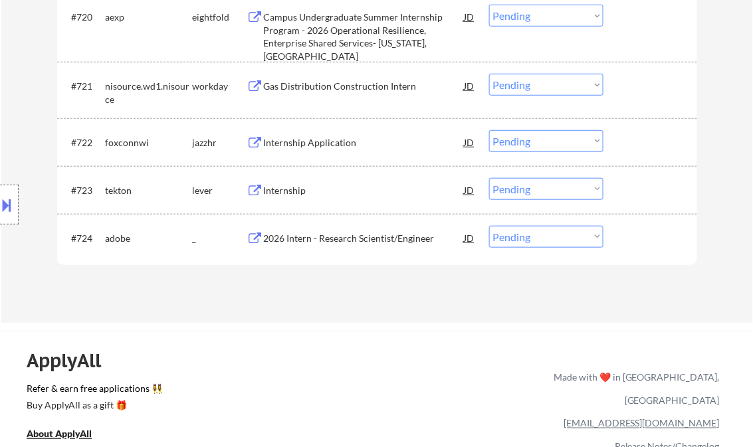
click at [520, 231] on select "Choose an option... Pending Applied Excluded (Questions) Excluded (Expired) Exc…" at bounding box center [546, 237] width 114 height 22
select select ""applied""
click at [489, 226] on select "Choose an option... Pending Applied Excluded (Questions) Excluded (Expired) Exc…" at bounding box center [546, 237] width 114 height 22
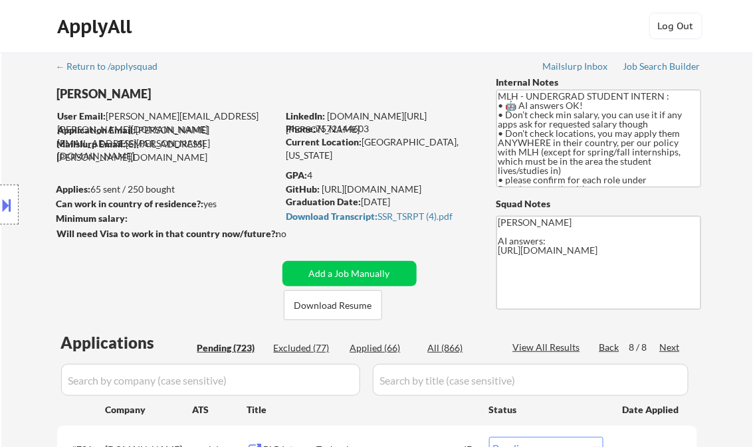
scroll to position [0, 0]
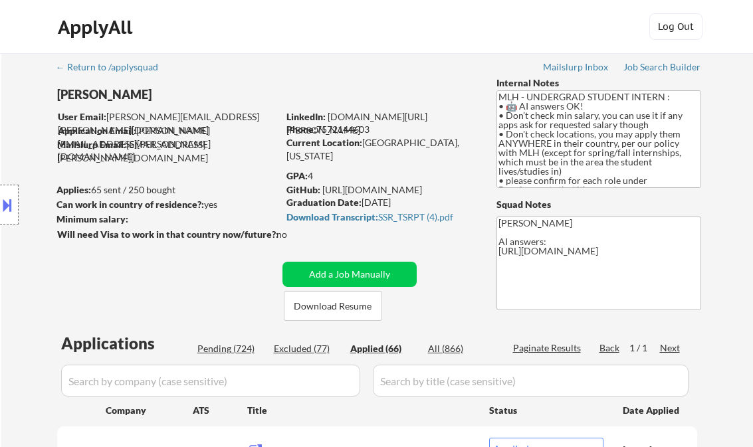
select select ""applied""
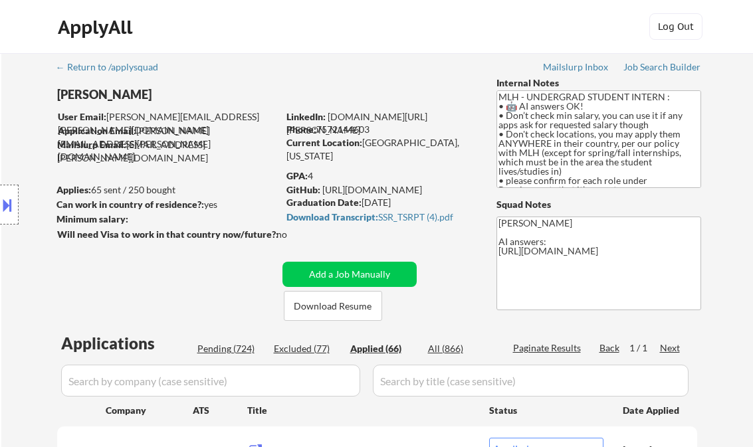
select select ""applied""
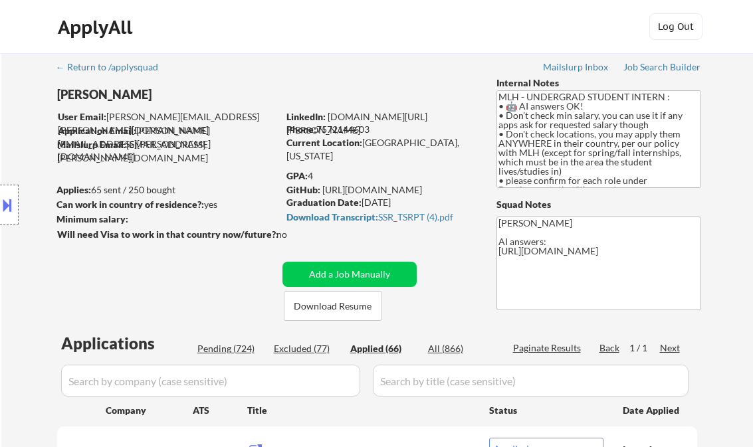
select select ""applied""
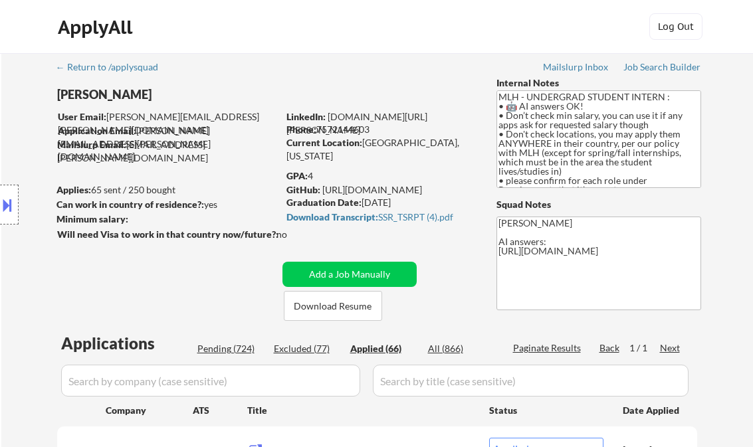
select select ""applied""
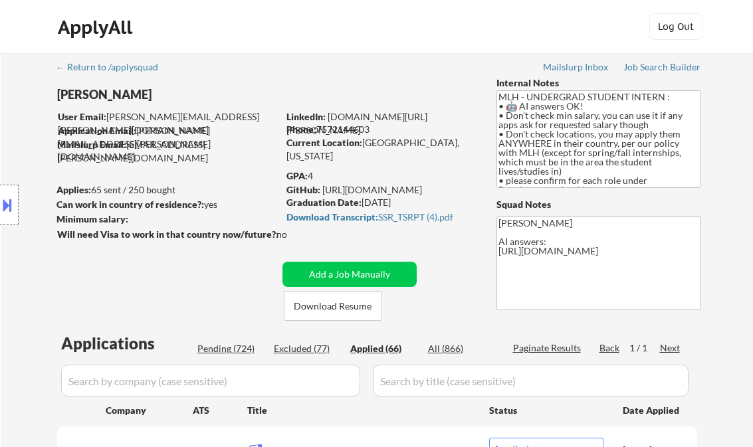
select select ""applied""
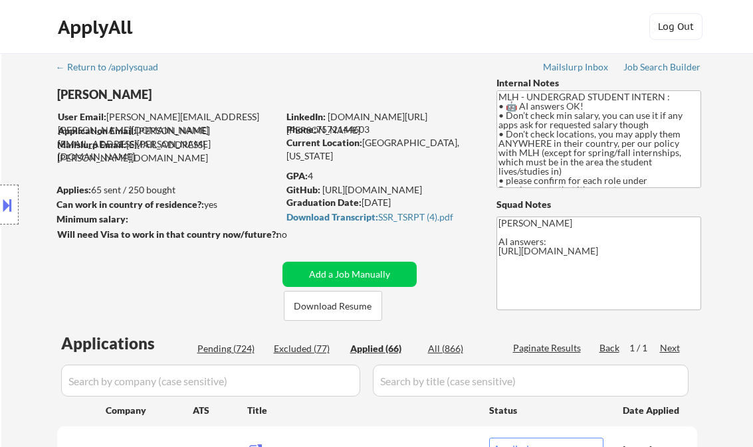
select select ""applied""
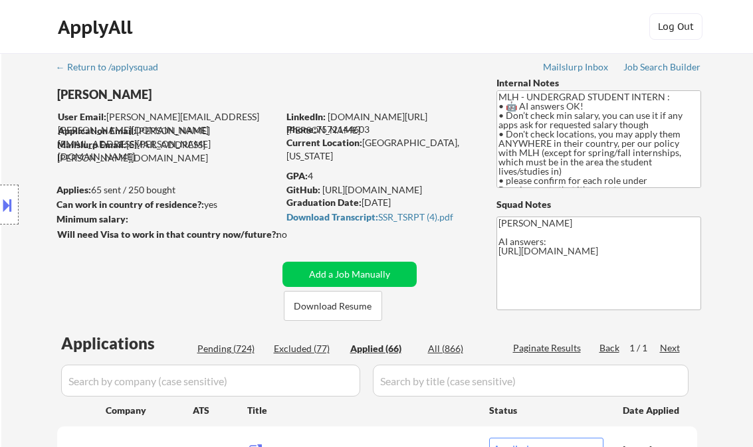
select select ""applied""
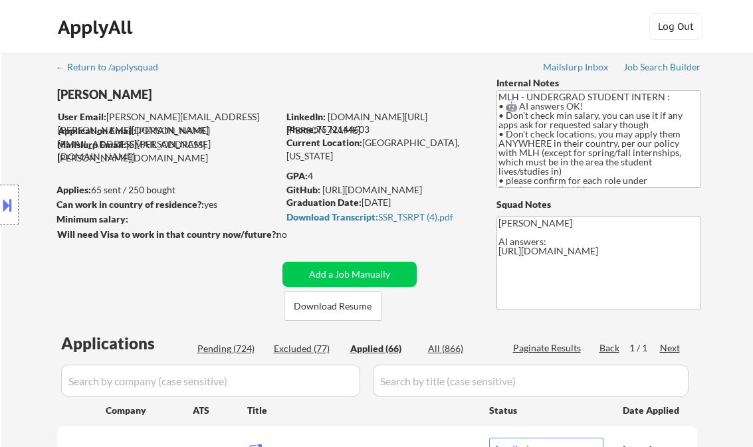
select select ""applied""
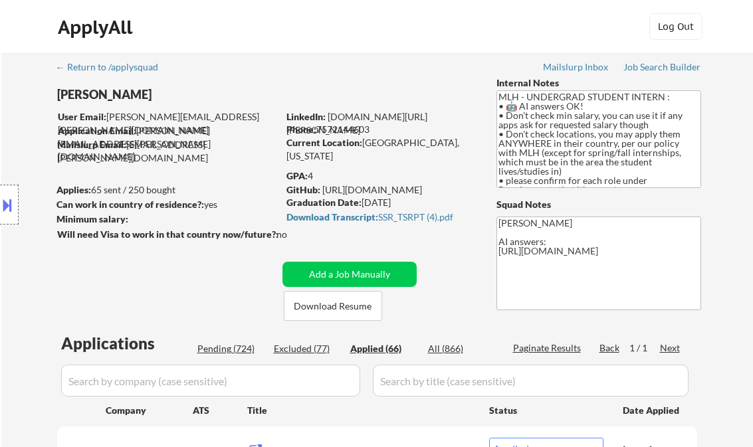
select select ""applied""
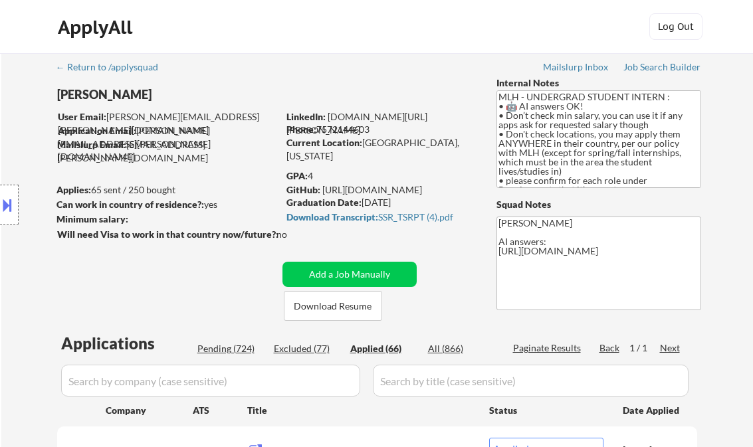
select select ""applied""
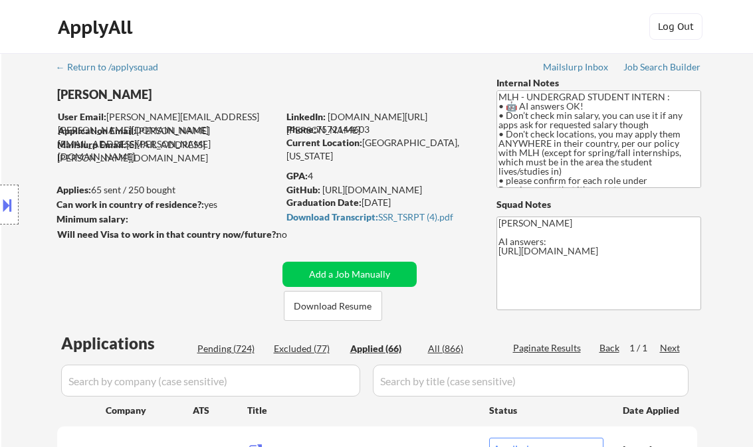
select select ""applied""
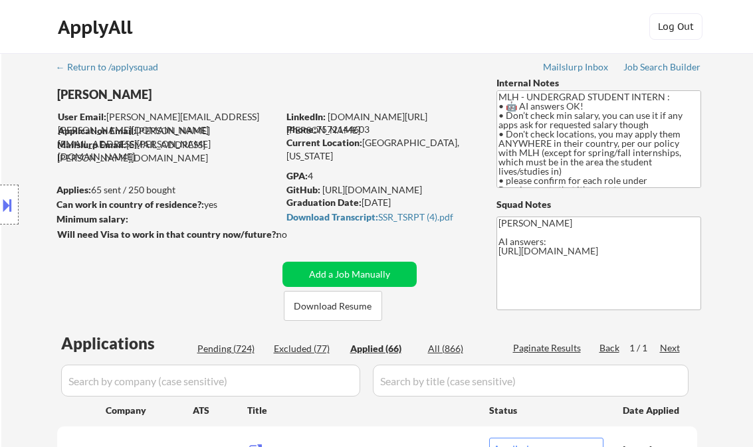
select select ""applied""
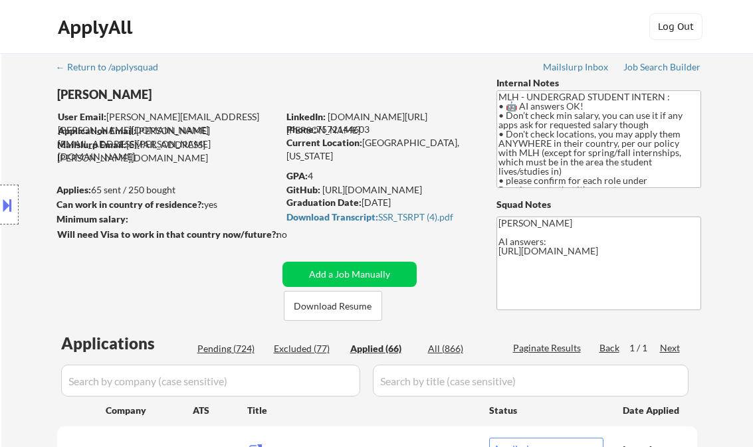
select select ""applied""
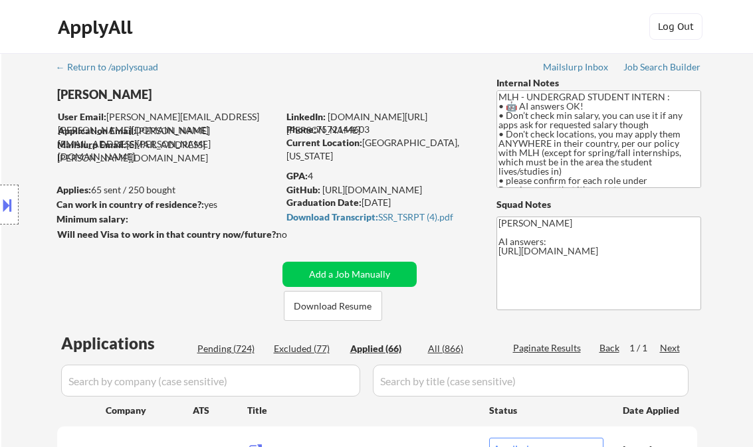
select select ""applied""
